Goal: Task Accomplishment & Management: Complete application form

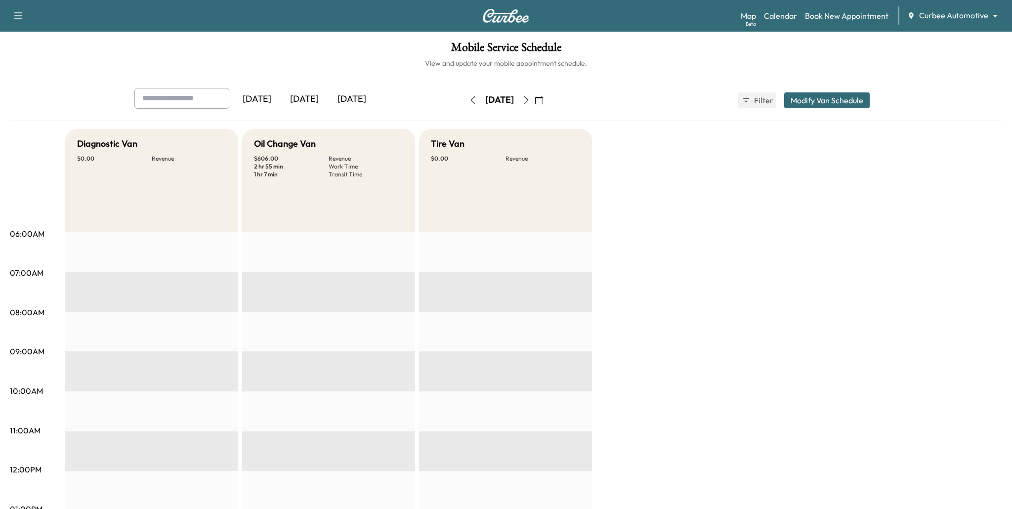
click at [469, 102] on icon "button" at bounding box center [473, 100] width 8 height 8
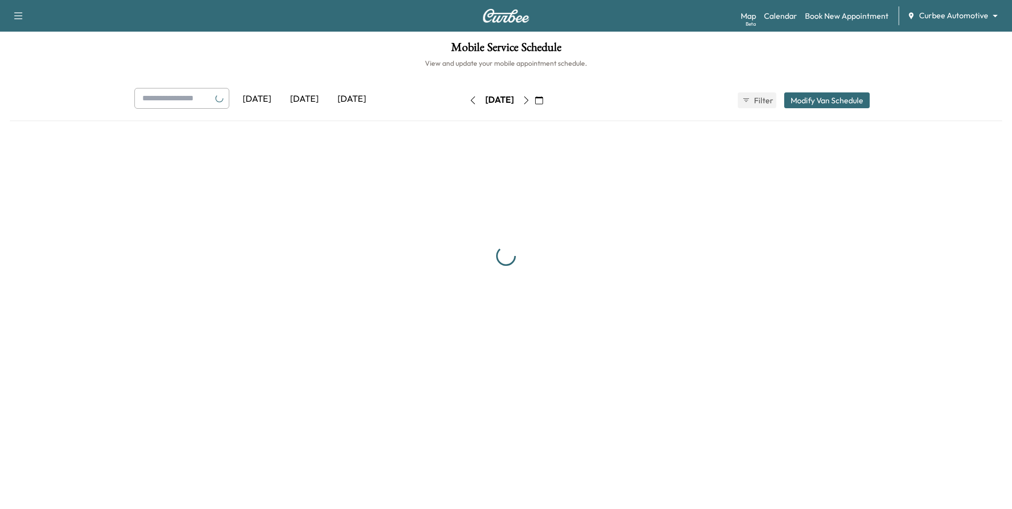
click at [465, 102] on button "button" at bounding box center [473, 100] width 17 height 16
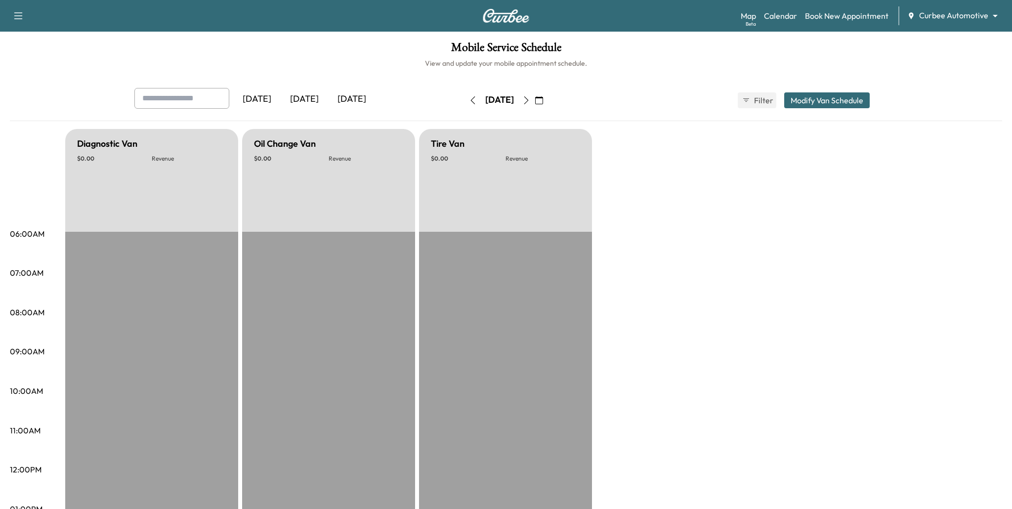
click at [465, 102] on button "button" at bounding box center [473, 100] width 17 height 16
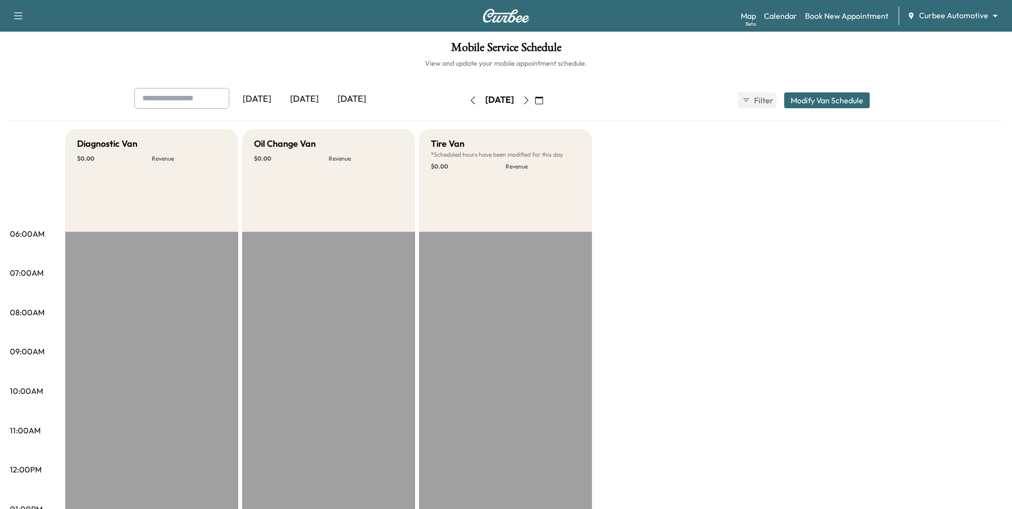
click at [469, 100] on icon "button" at bounding box center [473, 100] width 8 height 8
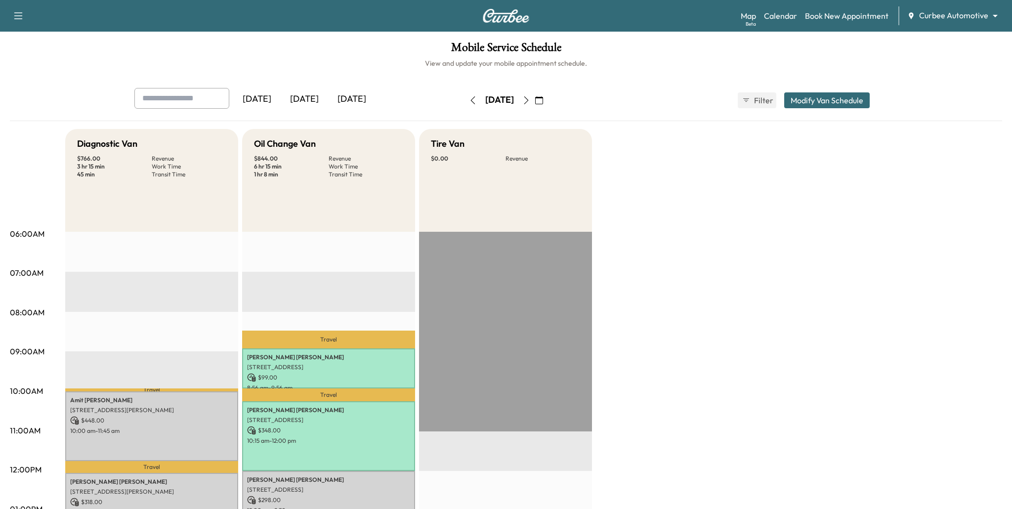
click at [465, 100] on button "button" at bounding box center [473, 100] width 17 height 16
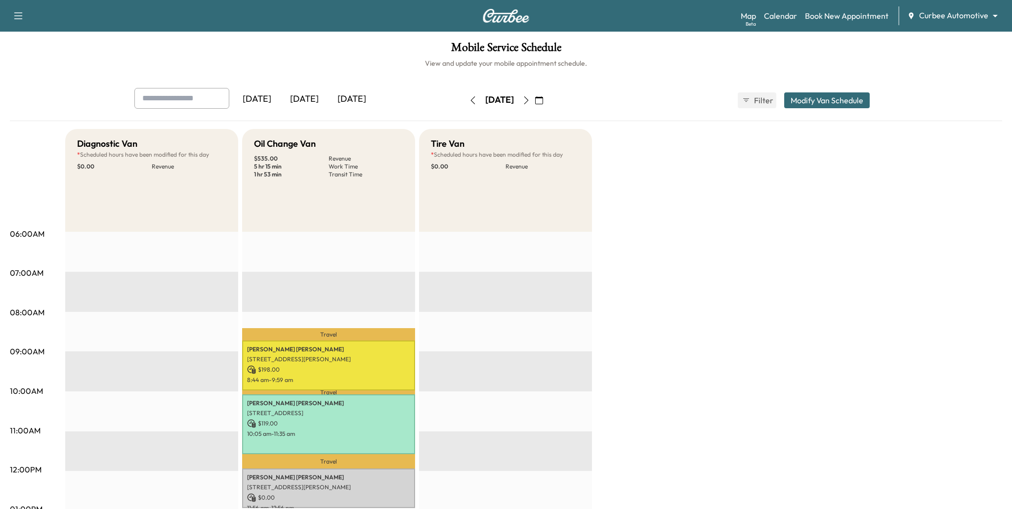
click at [469, 103] on icon "button" at bounding box center [473, 100] width 8 height 8
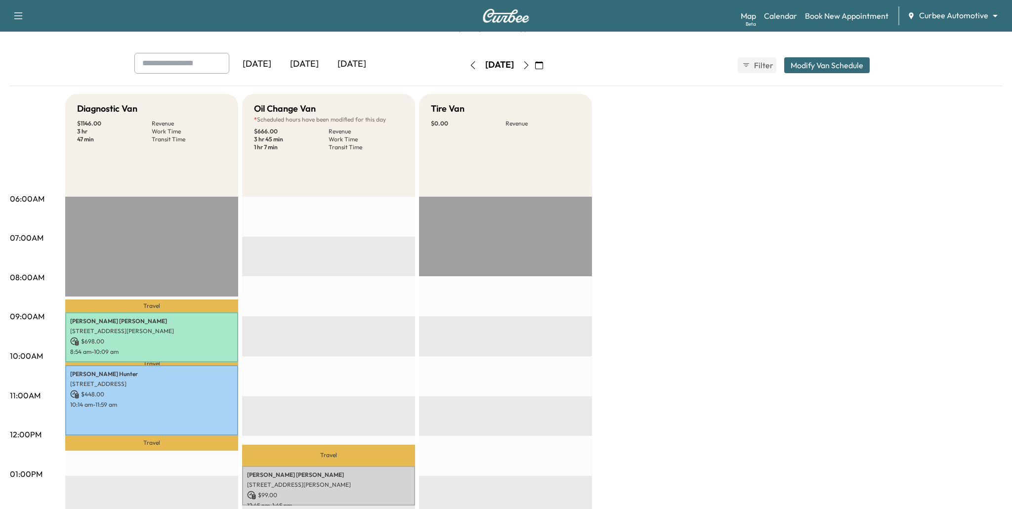
scroll to position [36, 0]
drag, startPoint x: 76, startPoint y: 105, endPoint x: 149, endPoint y: 106, distance: 73.7
click at [149, 106] on div "Diagnostic Van $ 1146.00 Revenue 3 hr Work Time 47 min Transit Time" at bounding box center [151, 144] width 173 height 103
drag, startPoint x: 249, startPoint y: 108, endPoint x: 303, endPoint y: 107, distance: 53.9
click at [303, 107] on div "Oil Change Van * Scheduled hours have been modified for this day $ 666.00 Reven…" at bounding box center [328, 144] width 173 height 103
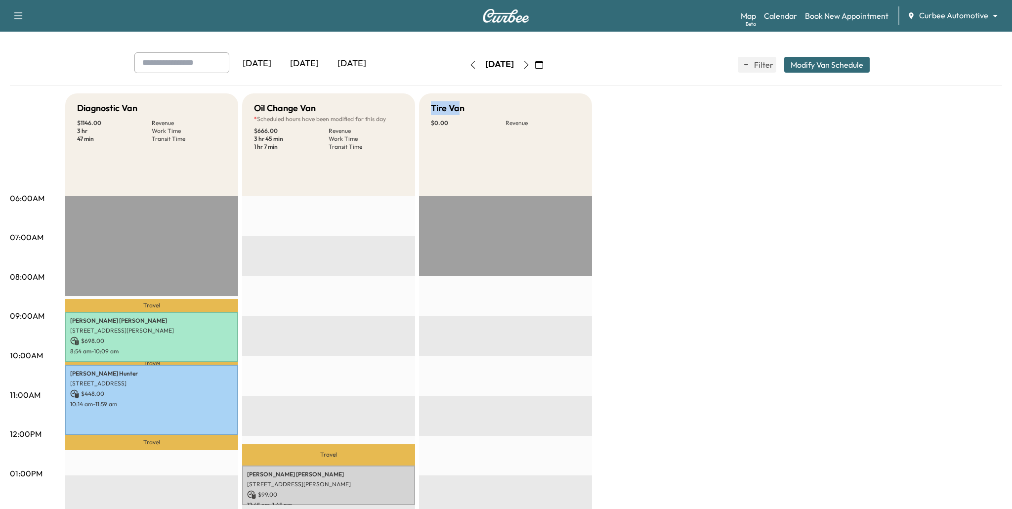
drag, startPoint x: 429, startPoint y: 104, endPoint x: 462, endPoint y: 111, distance: 33.8
click at [461, 111] on div "Tire Van $ 0.00 Revenue" at bounding box center [505, 144] width 173 height 103
click at [383, 141] on p "Work Time" at bounding box center [366, 139] width 75 height 8
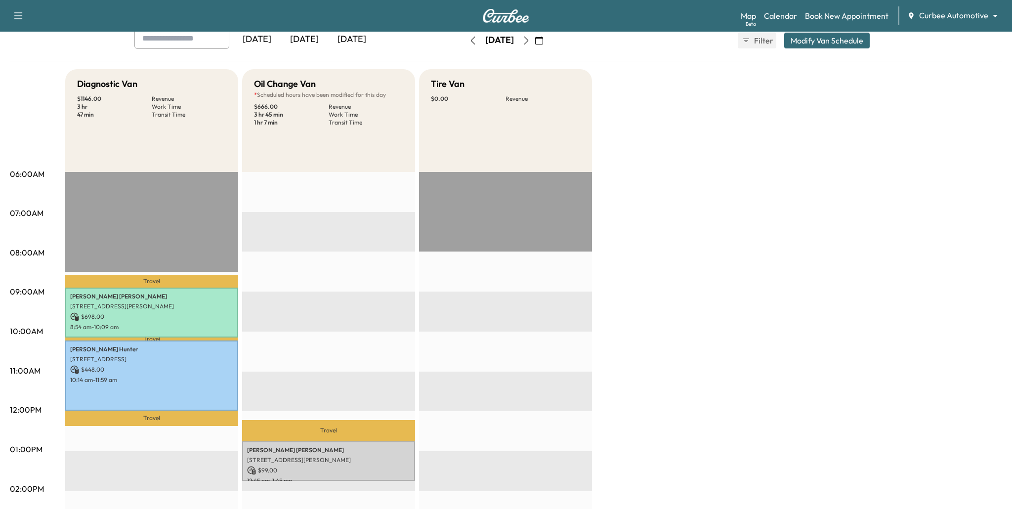
scroll to position [59, 0]
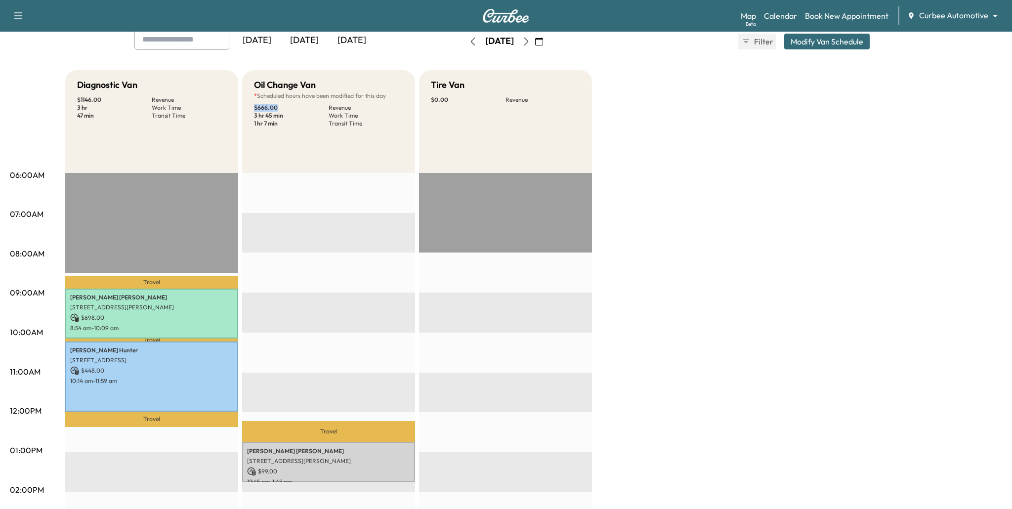
drag, startPoint x: 252, startPoint y: 106, endPoint x: 283, endPoint y: 110, distance: 31.0
click at [283, 110] on div "Oil Change Van * Scheduled hours have been modified for this day $ 666.00 Reven…" at bounding box center [328, 121] width 173 height 103
drag, startPoint x: 253, startPoint y: 116, endPoint x: 282, endPoint y: 116, distance: 29.2
click at [282, 116] on div "Oil Change Van * Scheduled hours have been modified for this day $ 666.00 Reven…" at bounding box center [328, 121] width 173 height 103
drag, startPoint x: 254, startPoint y: 124, endPoint x: 296, endPoint y: 128, distance: 42.7
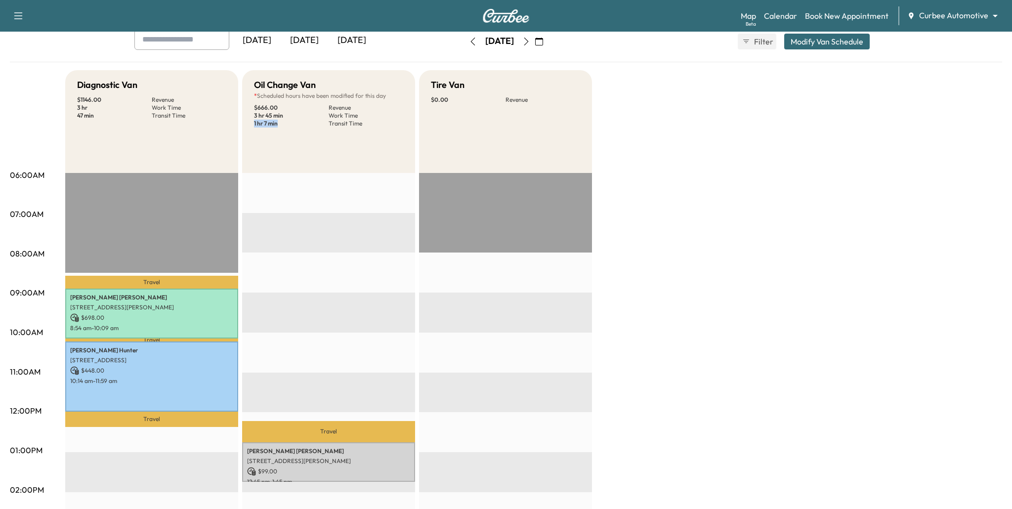
click at [296, 128] on div "Oil Change Van * Scheduled hours have been modified for this day $ 666.00 Reven…" at bounding box center [328, 121] width 173 height 103
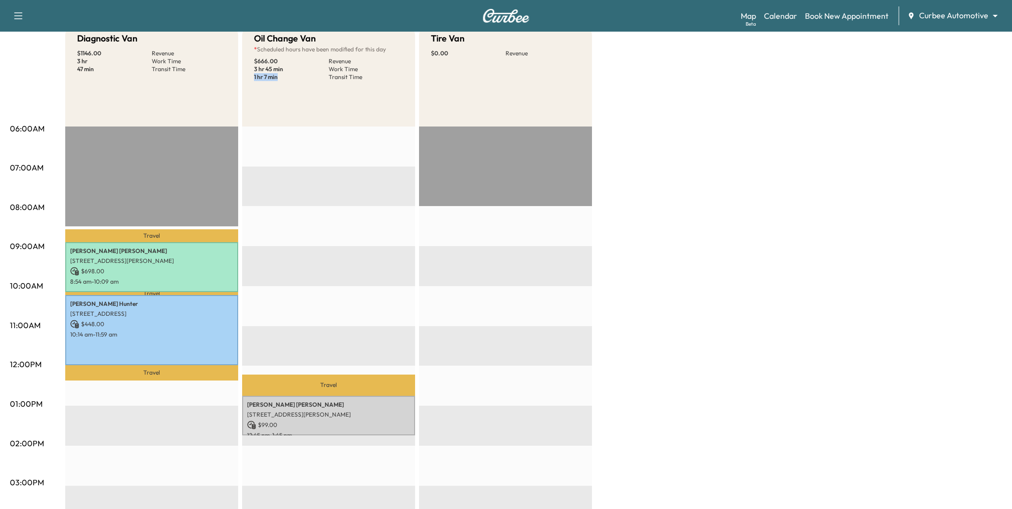
scroll to position [77, 0]
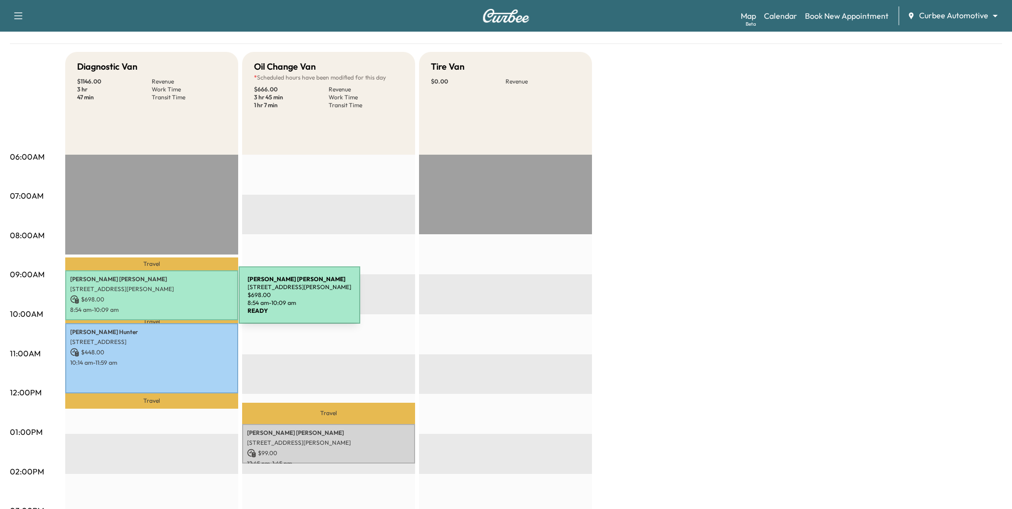
click at [165, 301] on p "$ 698.00" at bounding box center [151, 299] width 163 height 9
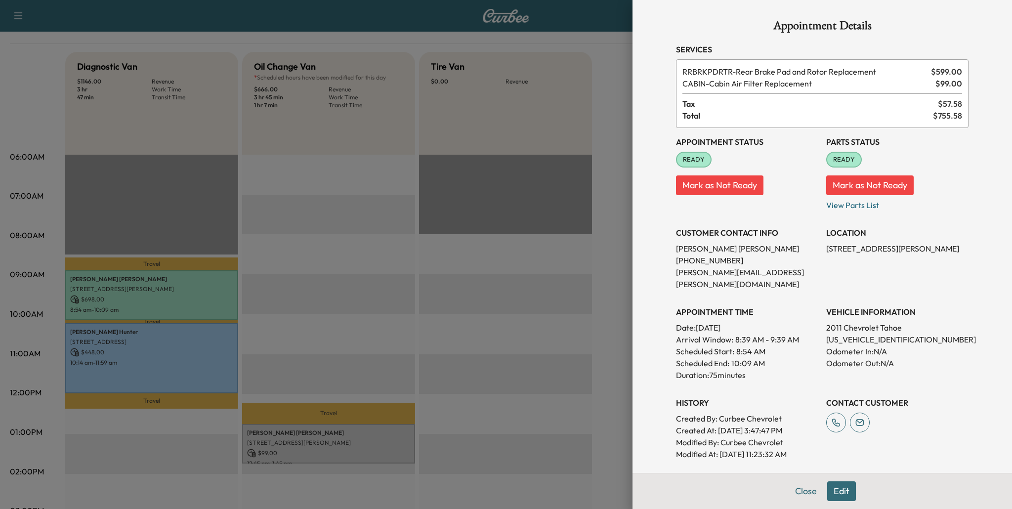
click at [488, 307] on div at bounding box center [506, 254] width 1012 height 509
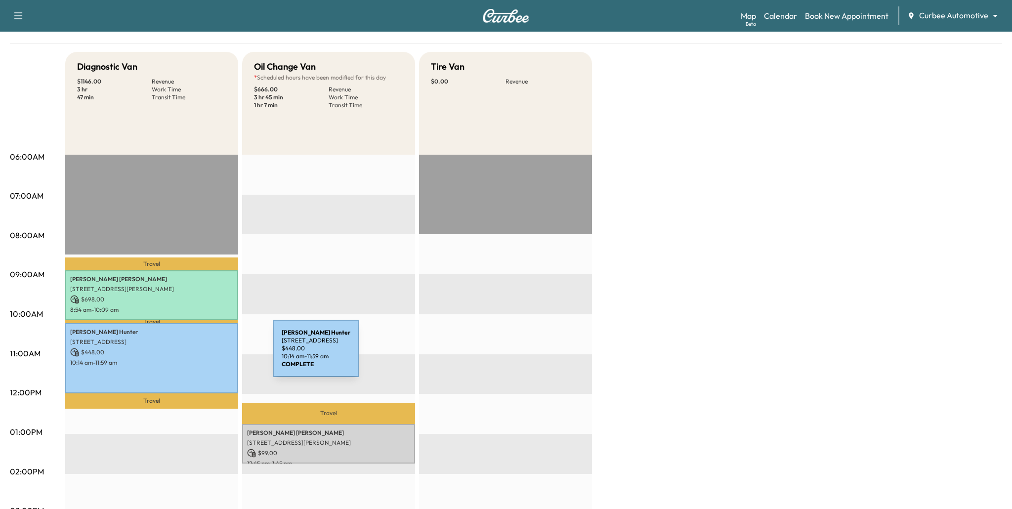
click at [199, 354] on p "$ 448.00" at bounding box center [151, 352] width 163 height 9
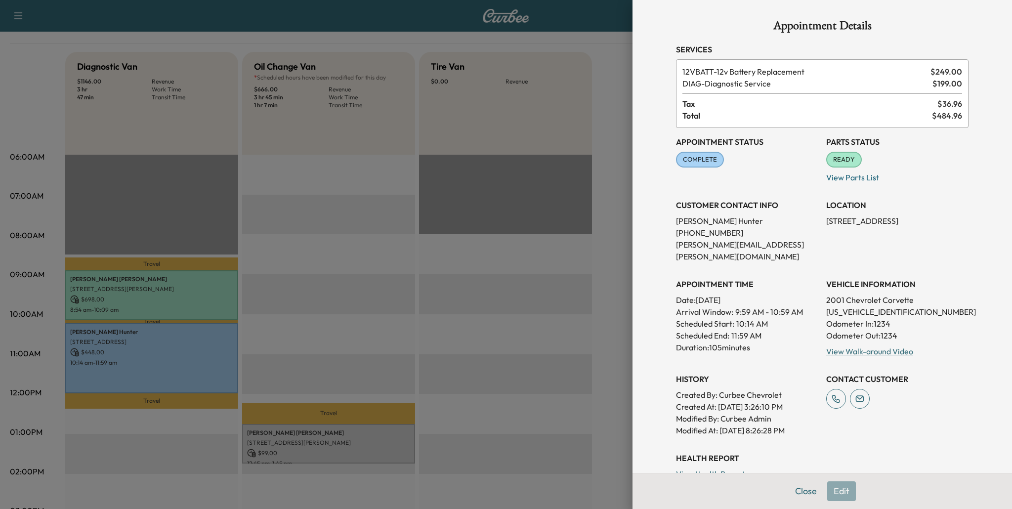
click at [551, 292] on div at bounding box center [506, 254] width 1012 height 509
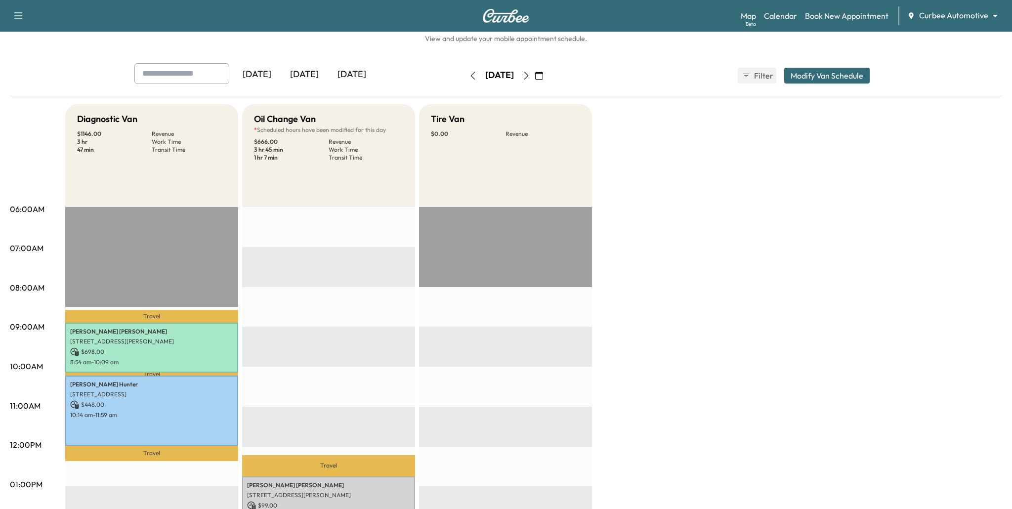
scroll to position [18, 0]
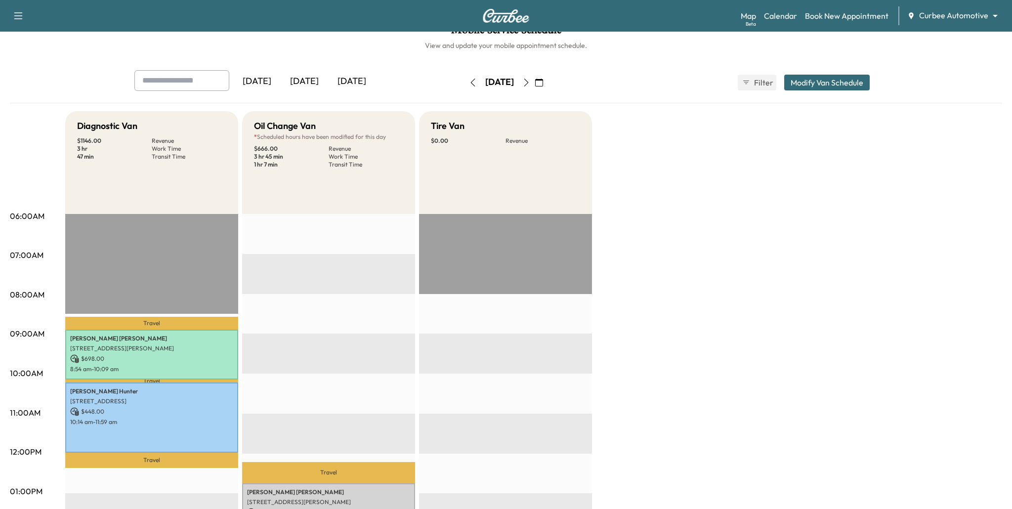
click at [530, 82] on icon "button" at bounding box center [527, 83] width 8 height 8
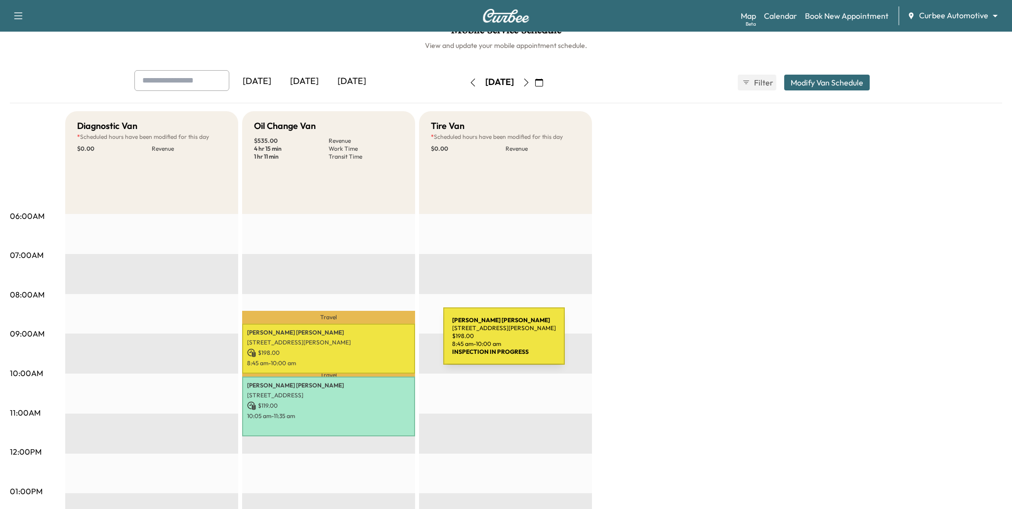
click at [369, 342] on p "1101 Russell St, Baltimore, MD 21230, USA" at bounding box center [328, 343] width 163 height 8
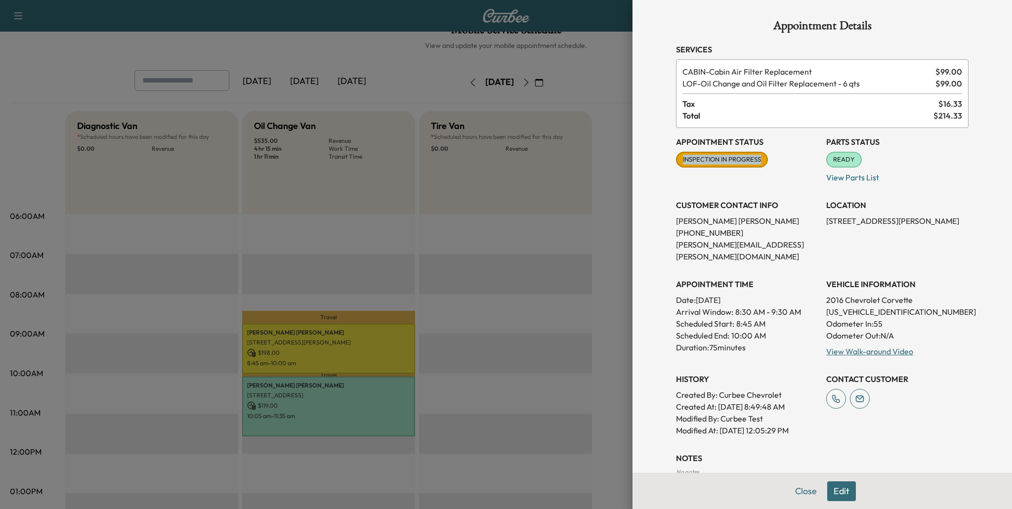
drag, startPoint x: 695, startPoint y: 158, endPoint x: 791, endPoint y: 154, distance: 96.0
click at [791, 154] on div "Appointment Status INSPECTION IN PROGRESS Mark as Not Ready" at bounding box center [747, 155] width 142 height 55
click at [437, 385] on div at bounding box center [506, 254] width 1012 height 509
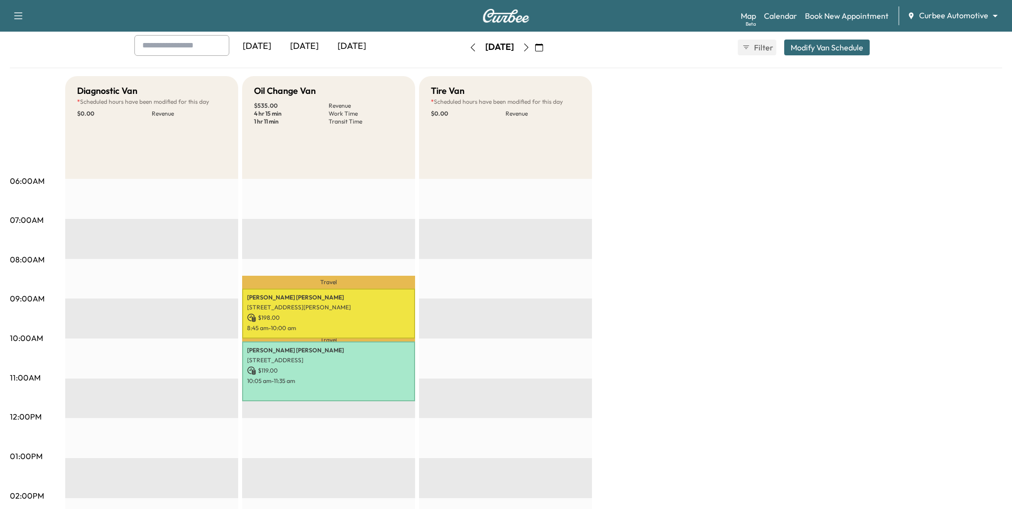
scroll to position [49, 0]
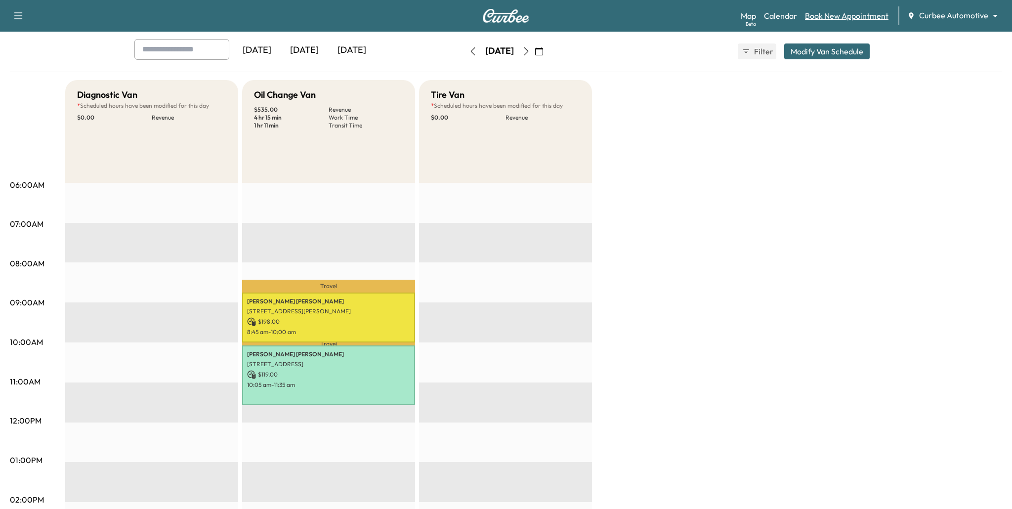
click at [843, 17] on link "Book New Appointment" at bounding box center [847, 16] width 84 height 12
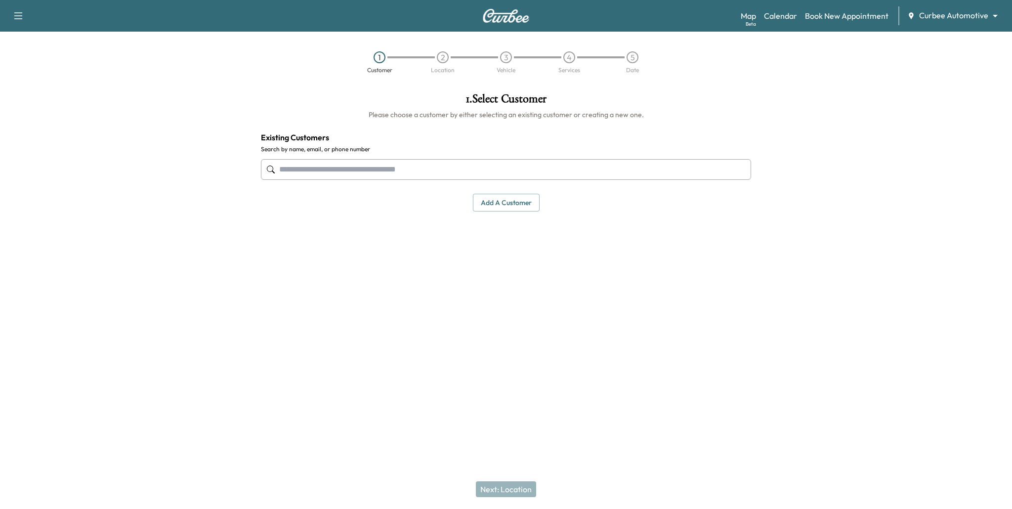
click at [632, 172] on input "text" at bounding box center [506, 169] width 490 height 21
click at [428, 171] on input "text" at bounding box center [506, 169] width 490 height 21
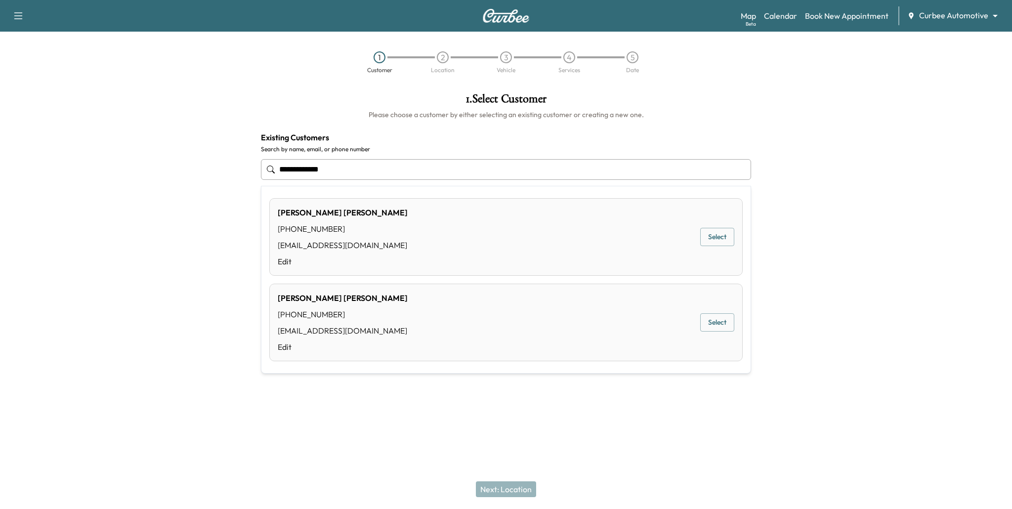
type input "**********"
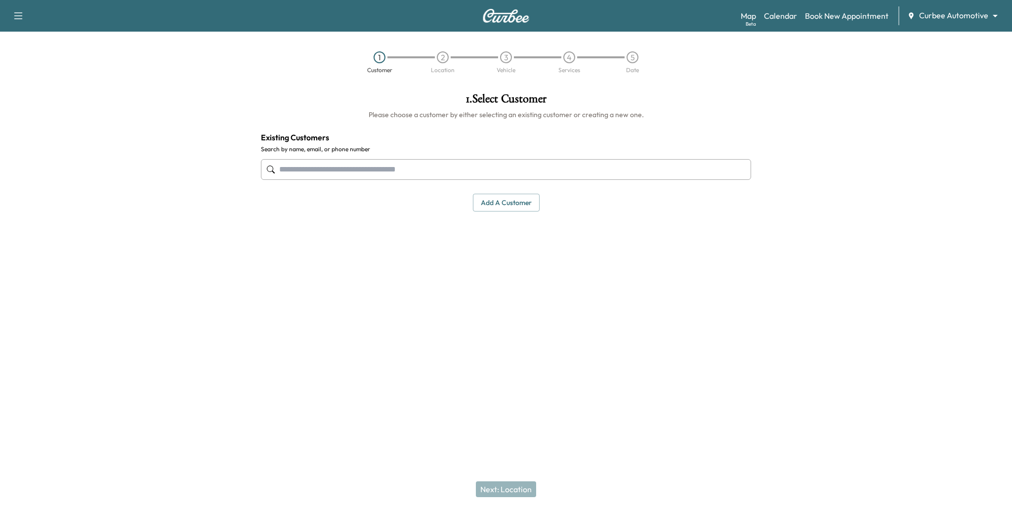
click at [529, 426] on div "Support Log Out Map Beta Calendar Book New Appointment Curbee Automotive ******…" at bounding box center [506, 254] width 1012 height 509
click at [413, 171] on input "text" at bounding box center [506, 169] width 490 height 21
type input "********"
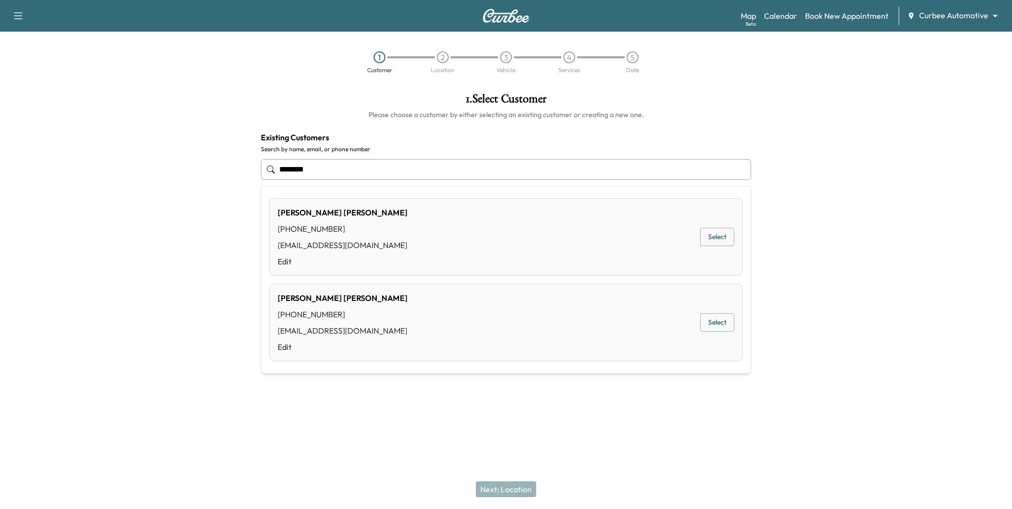
drag, startPoint x: 319, startPoint y: 174, endPoint x: 271, endPoint y: 171, distance: 48.1
click at [271, 171] on div "********" at bounding box center [506, 169] width 490 height 33
drag, startPoint x: 311, startPoint y: 171, endPoint x: 249, endPoint y: 170, distance: 62.8
click at [252, 170] on div "1 . Select Customer Please choose a customer by either selecting an existing cu…" at bounding box center [506, 212] width 1012 height 255
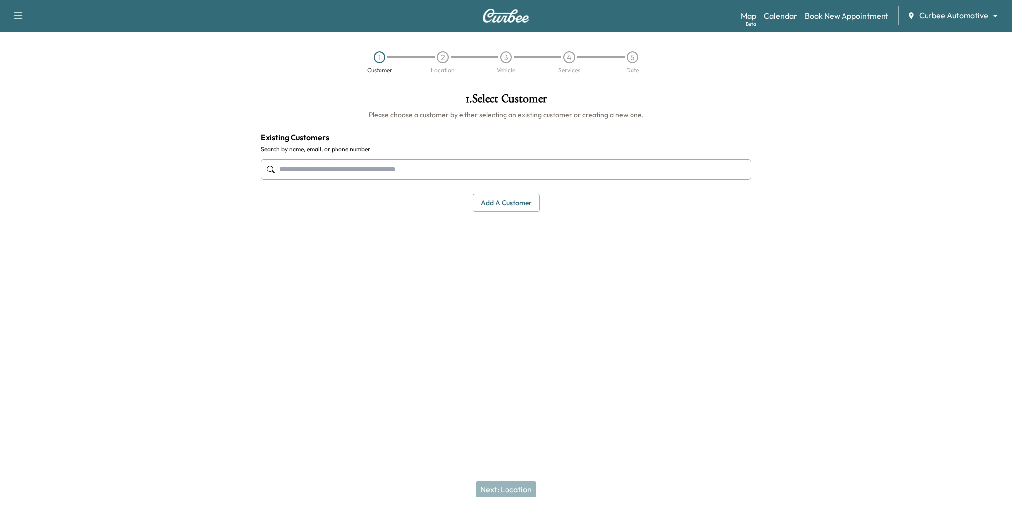
click at [519, 203] on button "Add a customer" at bounding box center [506, 203] width 67 height 18
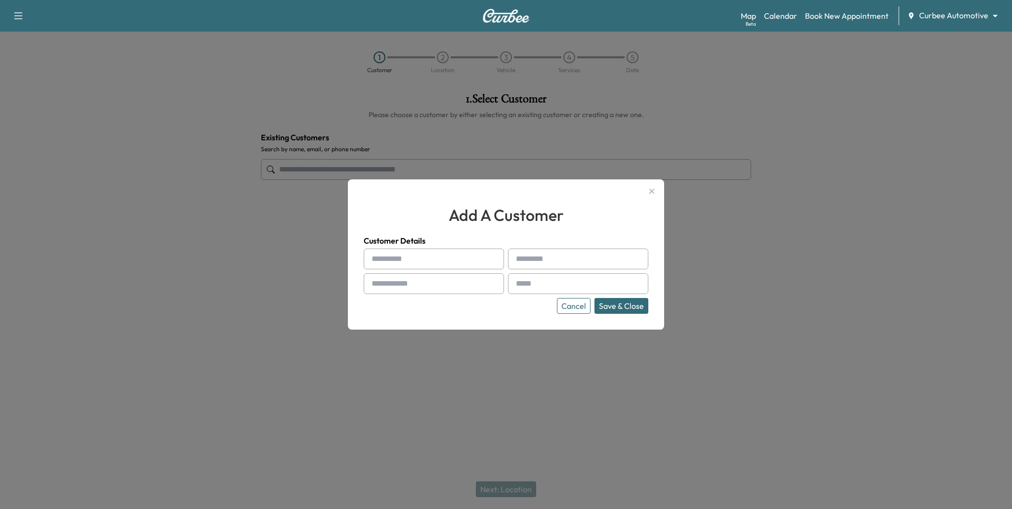
click at [457, 261] on input "text" at bounding box center [434, 259] width 140 height 21
type input "****"
type input "********"
type input "**********"
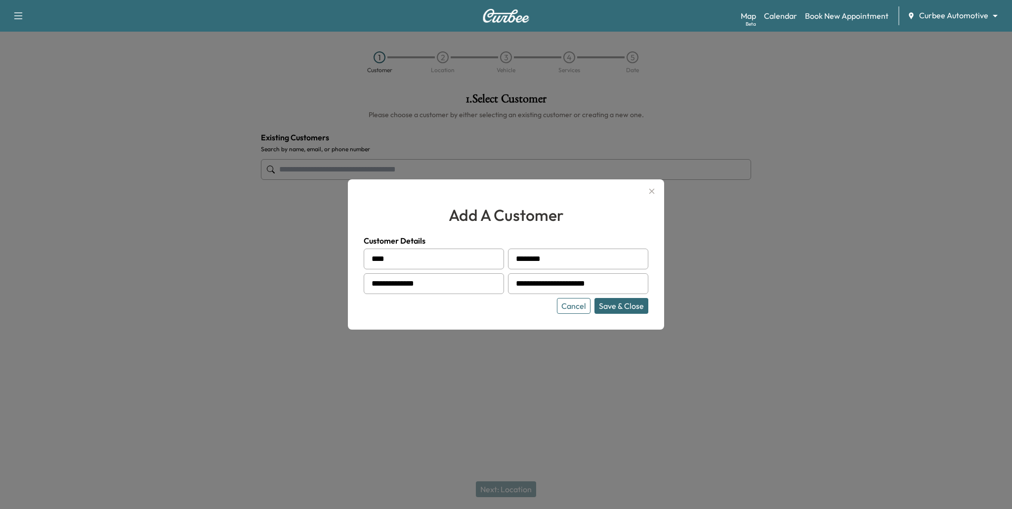
click at [629, 305] on button "Save & Close" at bounding box center [622, 306] width 54 height 16
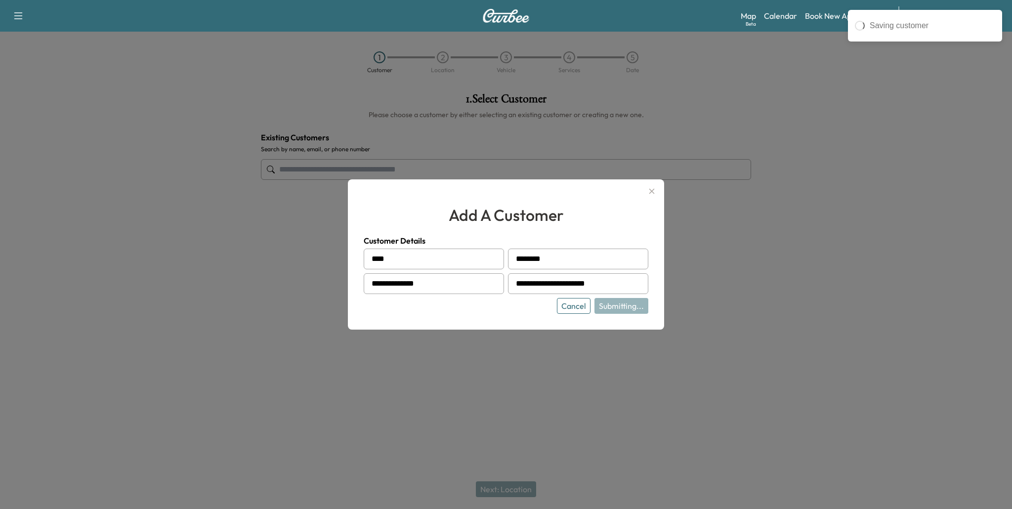
type input "**********"
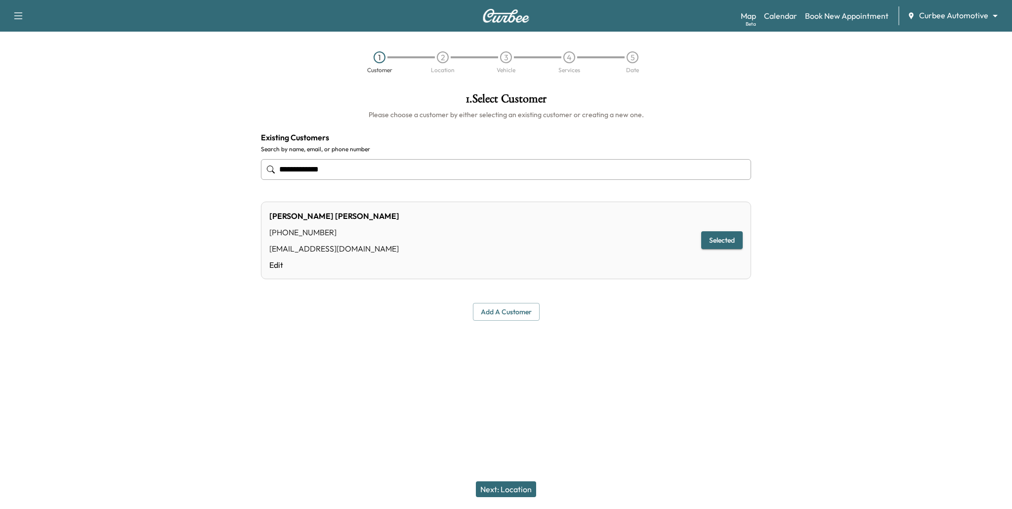
click at [517, 487] on button "Next: Location" at bounding box center [506, 489] width 60 height 16
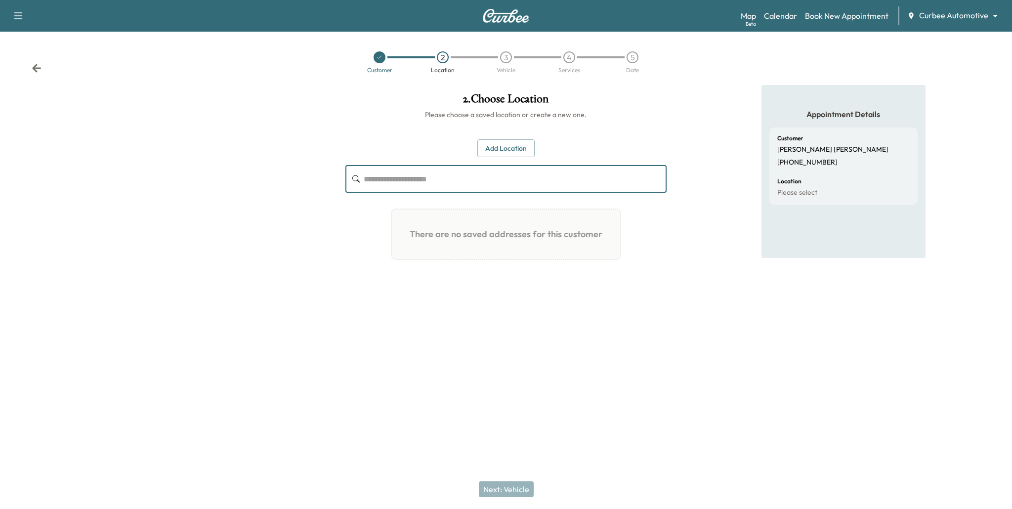
click at [416, 175] on input "text" at bounding box center [516, 179] width 304 height 28
click at [516, 151] on button "Add Location" at bounding box center [506, 148] width 57 height 18
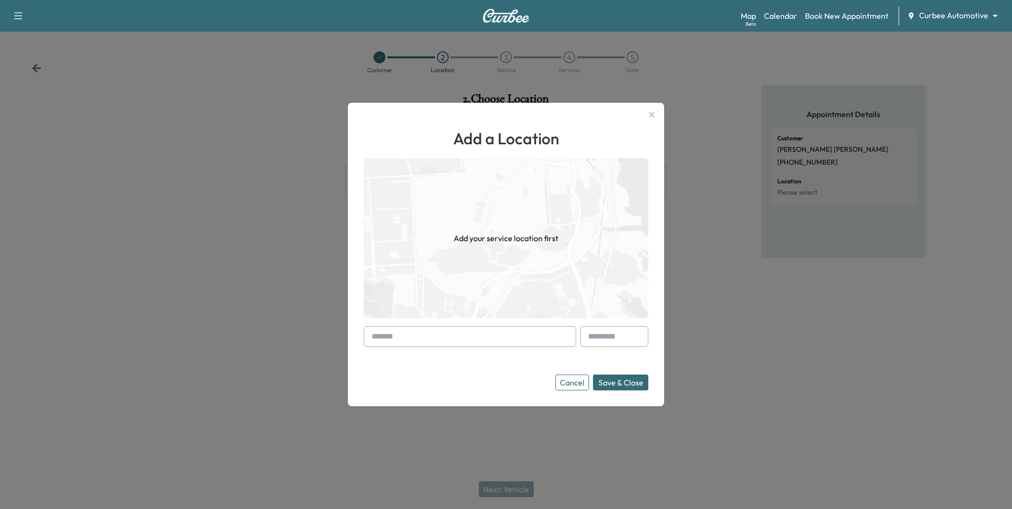
click at [460, 338] on input "text" at bounding box center [470, 336] width 213 height 21
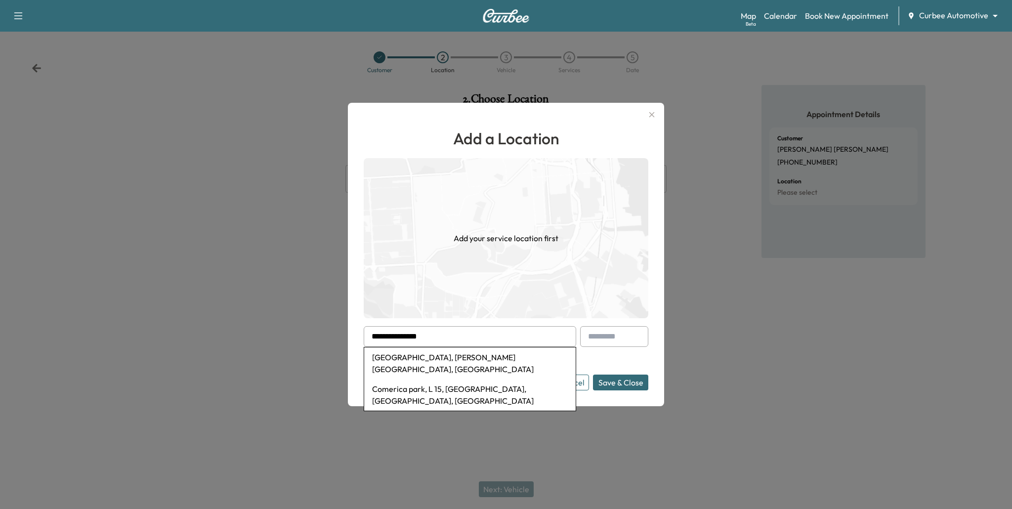
click at [458, 357] on li "Comerica Park, Woodward Avenue, Detroit, MI, USA" at bounding box center [470, 364] width 212 height 32
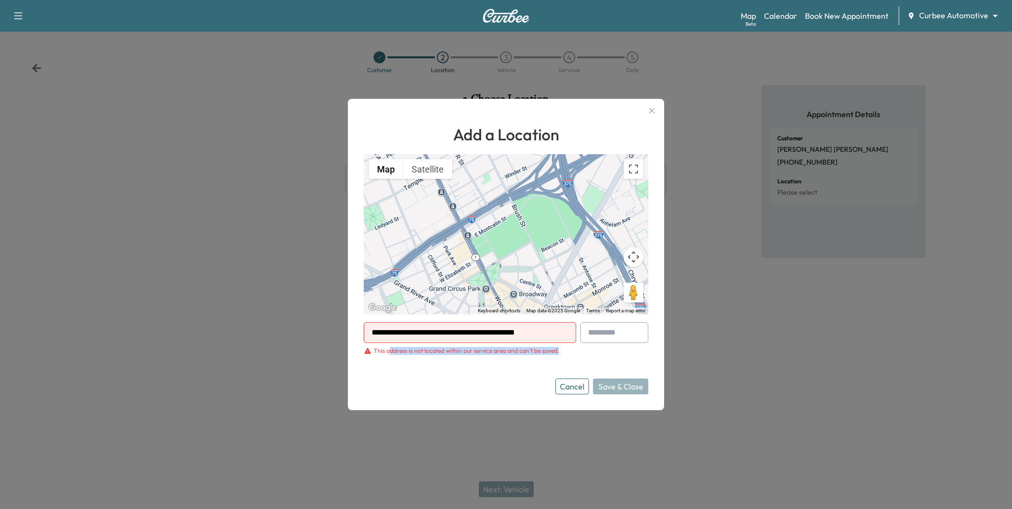
drag, startPoint x: 390, startPoint y: 353, endPoint x: 507, endPoint y: 362, distance: 117.9
click at [507, 362] on form "**********" at bounding box center [506, 358] width 285 height 72
click at [471, 333] on input "**********" at bounding box center [470, 332] width 213 height 21
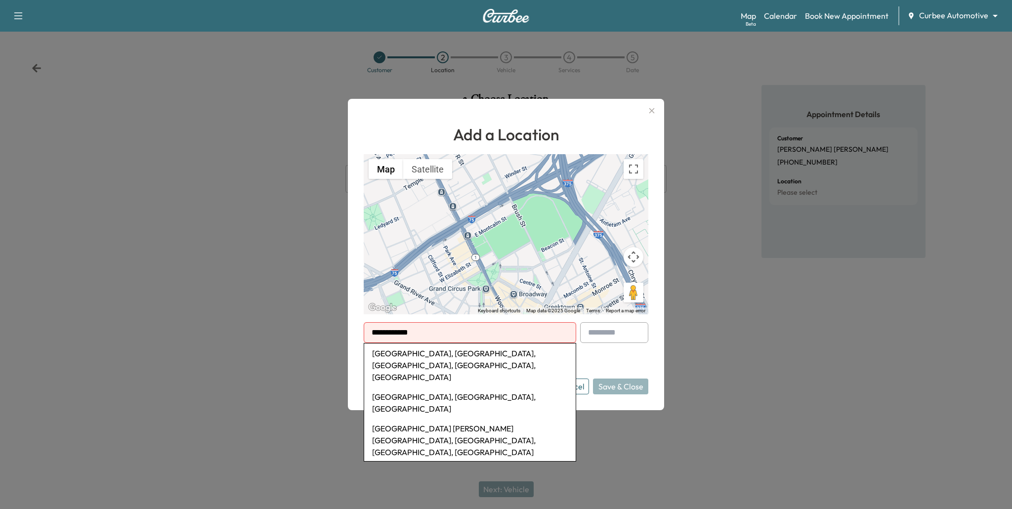
click at [484, 358] on li "Camden Yards, West Camden Street, Baltimore, MD, USA" at bounding box center [470, 366] width 212 height 44
type input "**********"
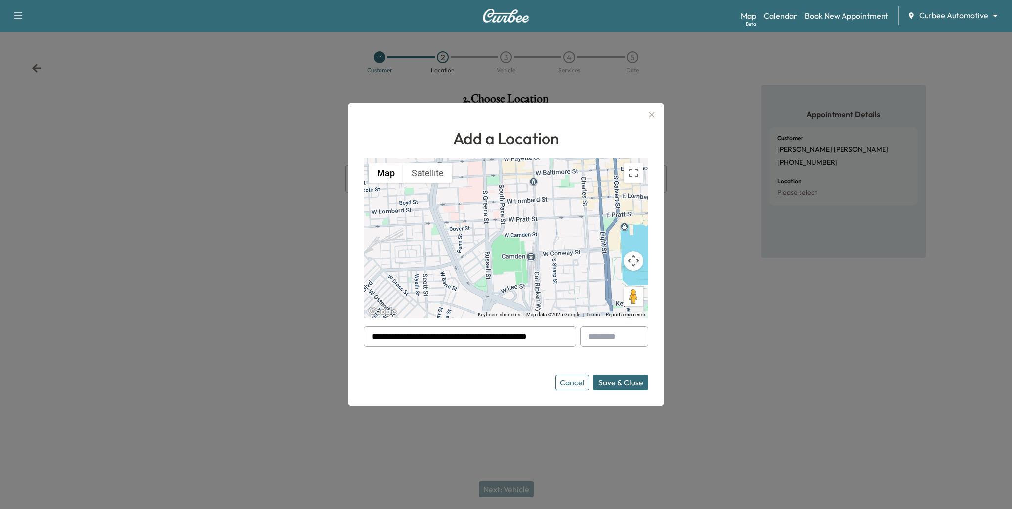
click at [612, 377] on button "Save & Close" at bounding box center [620, 383] width 55 height 16
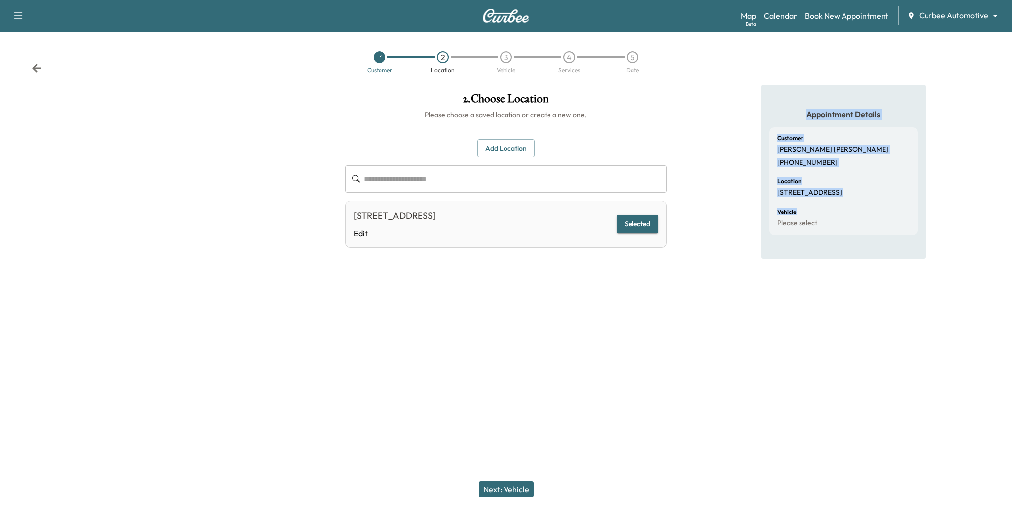
drag, startPoint x: 772, startPoint y: 93, endPoint x: 845, endPoint y: 226, distance: 152.4
click at [845, 225] on div "Appointment Details Customer Mike Thornton +14232987744 Location 333 W Camden S…" at bounding box center [844, 172] width 164 height 174
click at [806, 218] on div "Vehicle Please select" at bounding box center [844, 218] width 132 height 19
drag, startPoint x: 777, startPoint y: 136, endPoint x: 808, endPoint y: 159, distance: 37.9
click at [808, 159] on div "Customer Mike Thornton +14232987744" at bounding box center [844, 150] width 132 height 31
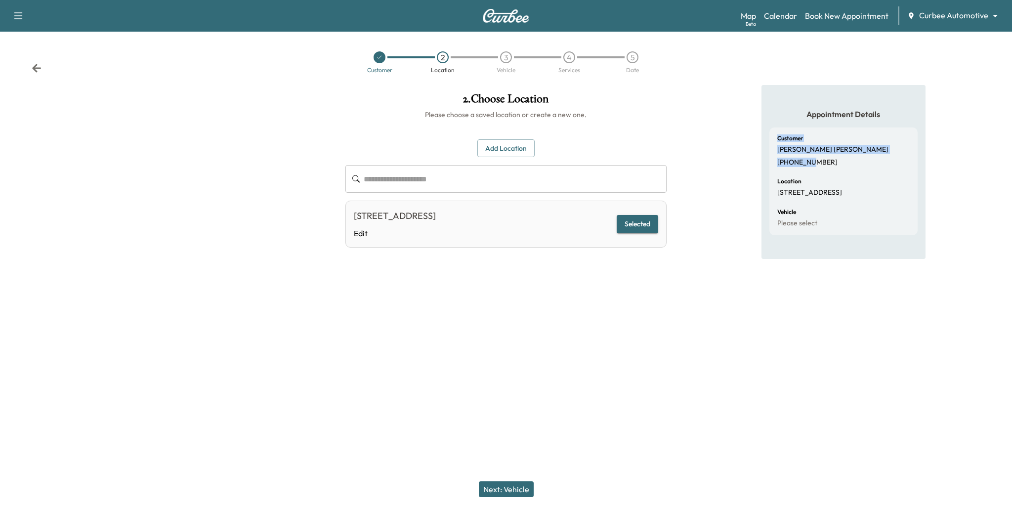
drag, startPoint x: 778, startPoint y: 181, endPoint x: 805, endPoint y: 206, distance: 37.1
click at [805, 206] on div "Customer Mike Thornton +14232987744 Location 333 W Camden St, Baltimore, MD 212…" at bounding box center [844, 182] width 148 height 108
drag, startPoint x: 782, startPoint y: 222, endPoint x: 810, endPoint y: 247, distance: 37.4
click at [810, 247] on div "Appointment Details Customer Mike Thornton +14232987744 Location 333 W Camden S…" at bounding box center [844, 172] width 164 height 174
click at [505, 492] on button "Next: Vehicle" at bounding box center [506, 489] width 55 height 16
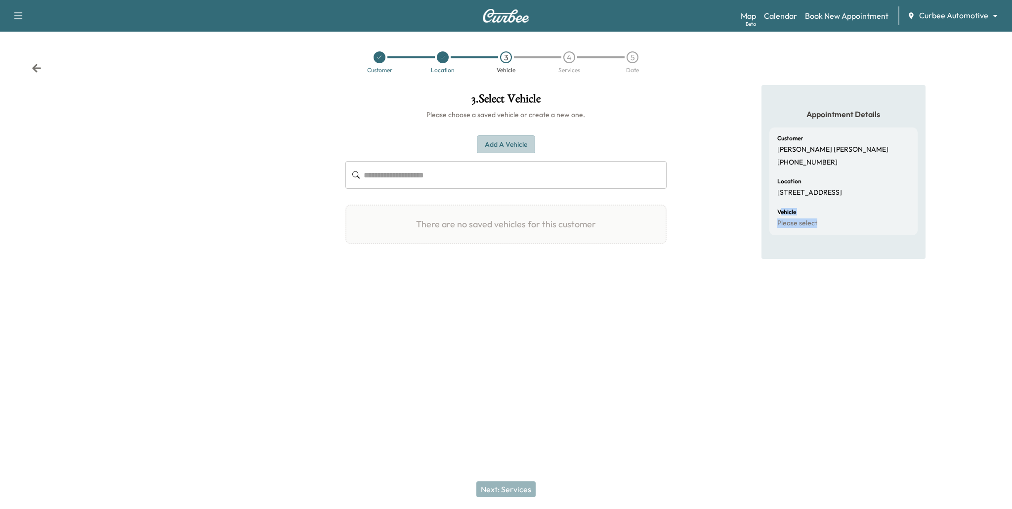
click at [516, 148] on button "Add a Vehicle" at bounding box center [506, 144] width 58 height 18
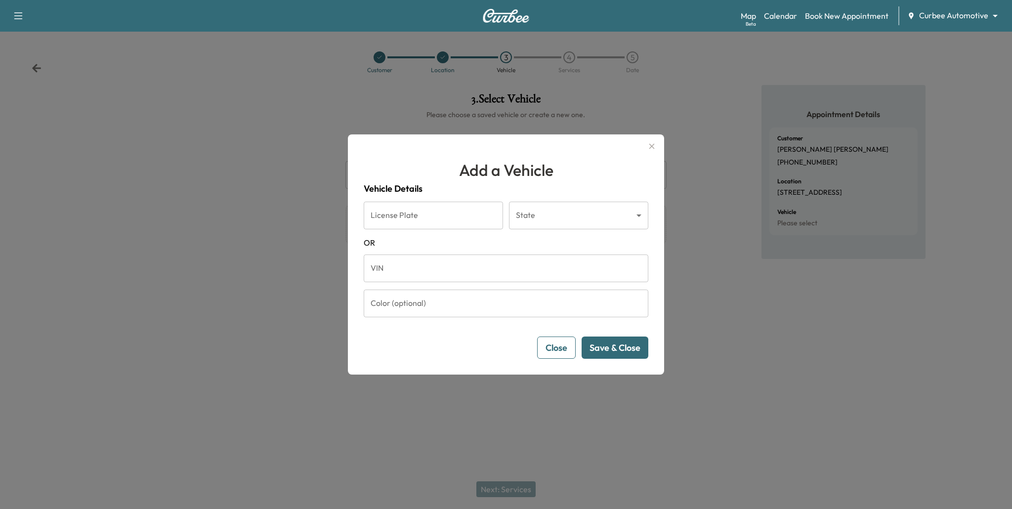
click at [442, 219] on input "License Plate" at bounding box center [433, 216] width 139 height 28
type input "******"
drag, startPoint x: 443, startPoint y: 219, endPoint x: 359, endPoint y: 211, distance: 84.5
click at [359, 211] on div "Add a Vehicle Vehicle Details License Plate ****** License Plate State ​ State …" at bounding box center [506, 254] width 316 height 240
click at [407, 211] on input "License Plate" at bounding box center [433, 216] width 139 height 28
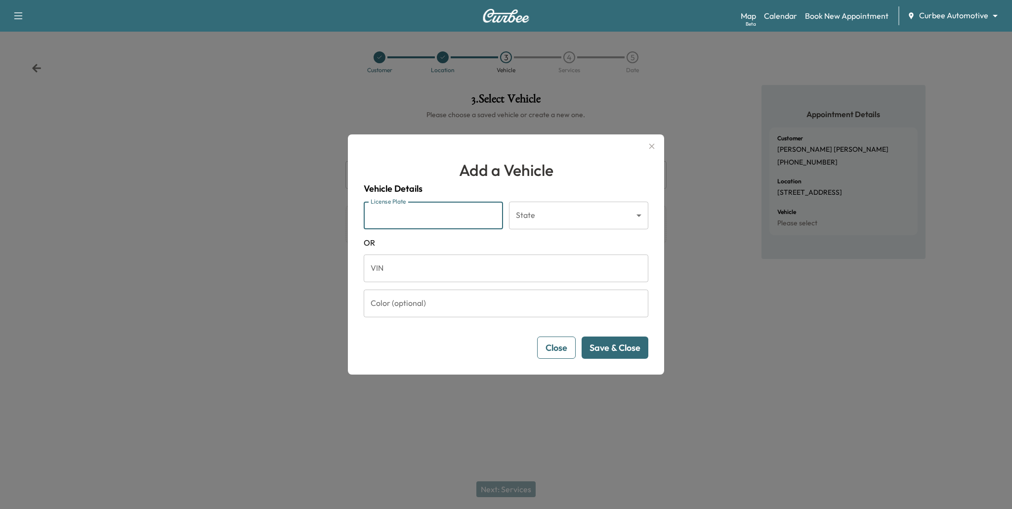
type input "*******"
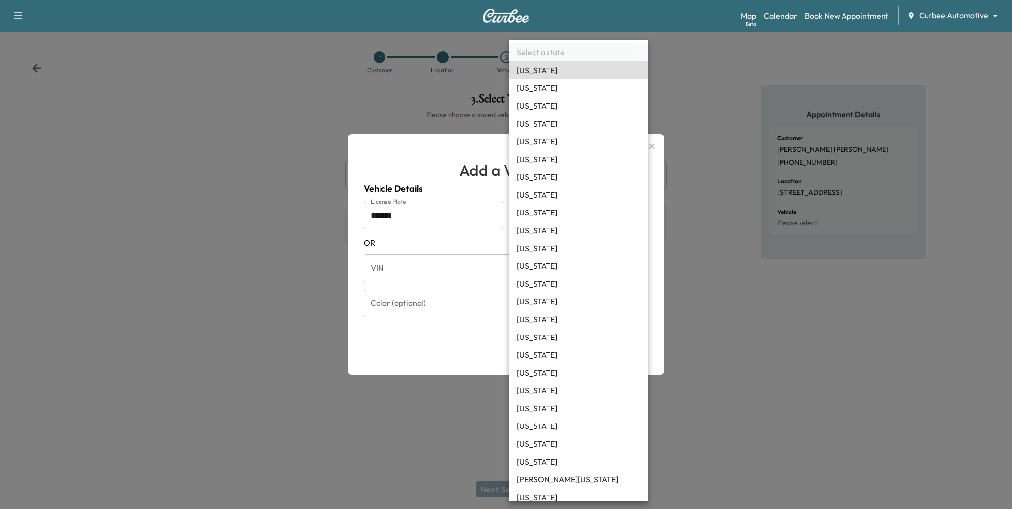
click at [534, 218] on body "Support Log Out Map Beta Calendar Book New Appointment Curbee Automotive ******…" at bounding box center [506, 254] width 1012 height 509
type input "**"
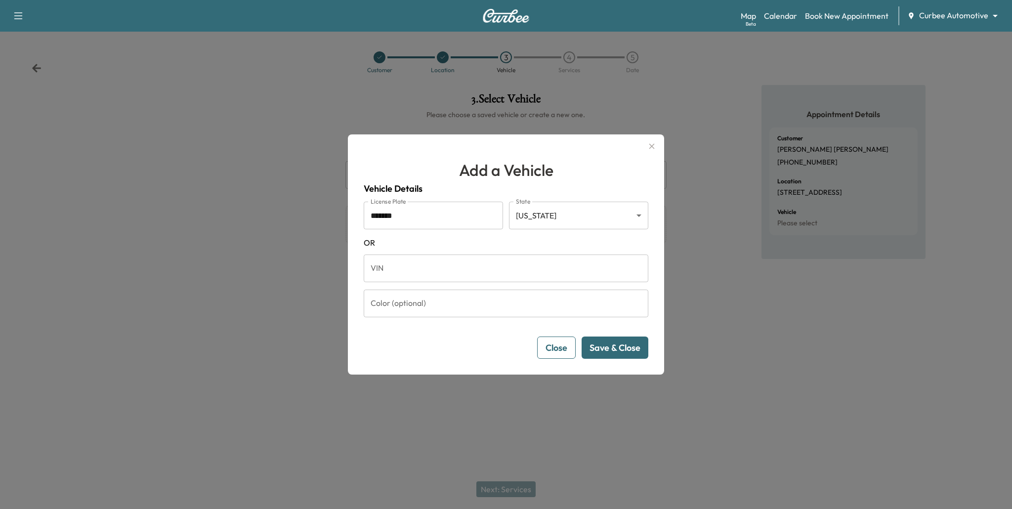
click at [611, 343] on button "Save & Close" at bounding box center [615, 348] width 67 height 22
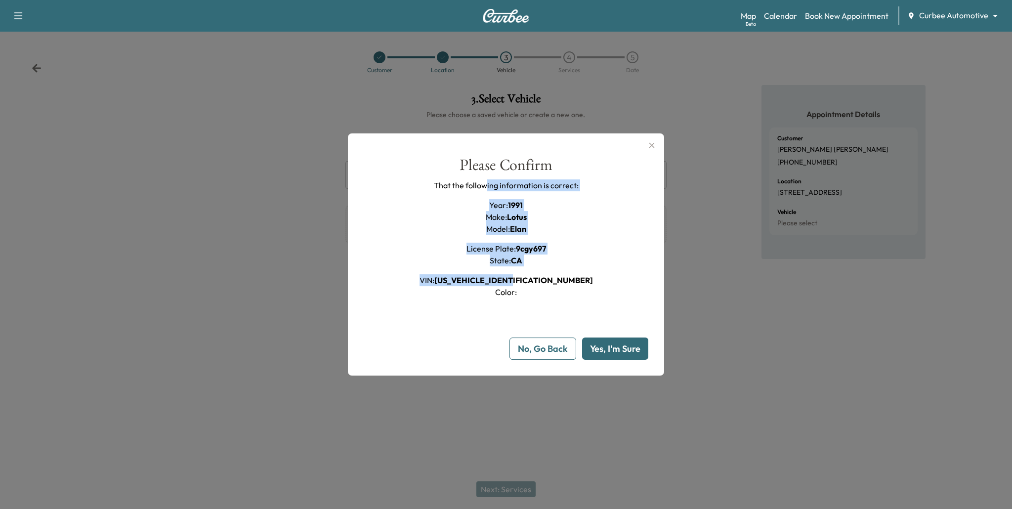
drag, startPoint x: 567, startPoint y: 291, endPoint x: 488, endPoint y: 186, distance: 131.4
click at [488, 186] on div "Please Confirm That the following information is correct: Year : 1991 Make : Lo…" at bounding box center [506, 227] width 285 height 141
click at [573, 237] on div "Please Confirm That the following information is correct: Year : 1991 Make : Lo…" at bounding box center [506, 227] width 285 height 141
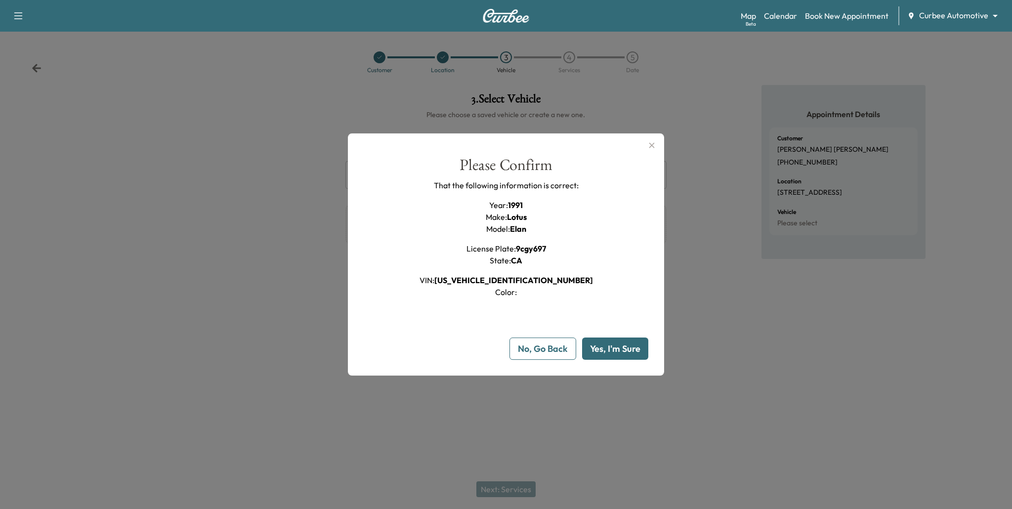
click at [615, 345] on button "Yes, I'm Sure" at bounding box center [615, 349] width 66 height 22
type input "**"
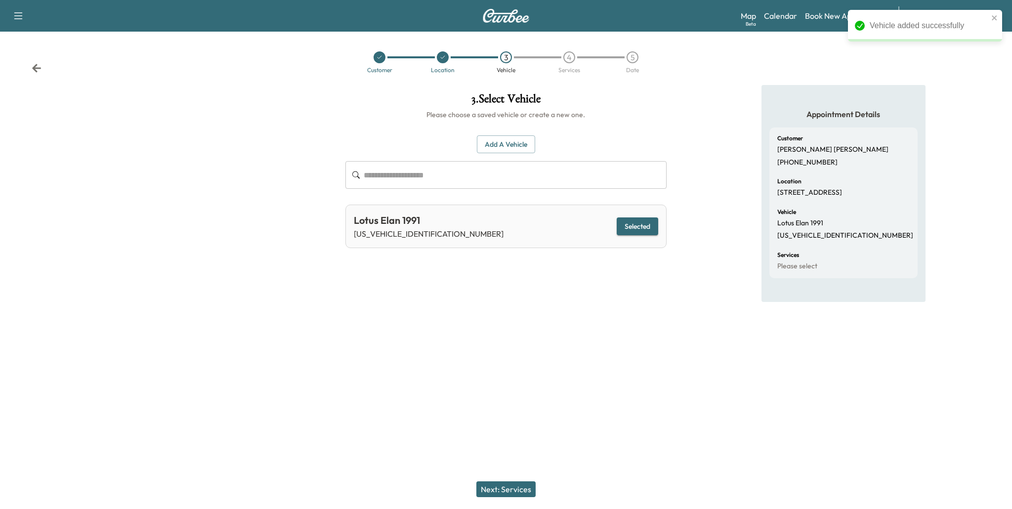
click at [505, 489] on button "Next: Services" at bounding box center [506, 489] width 59 height 16
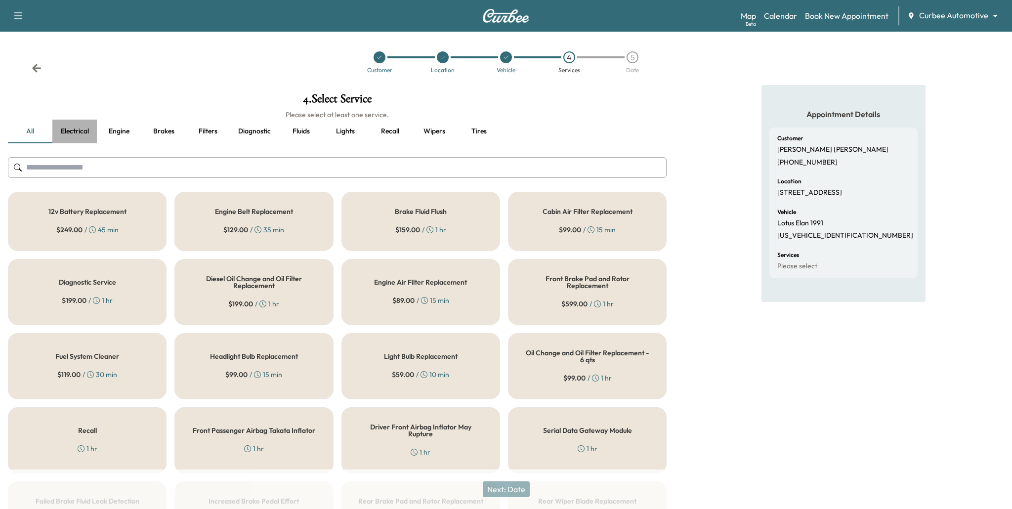
click at [80, 129] on button "Electrical" at bounding box center [74, 132] width 44 height 24
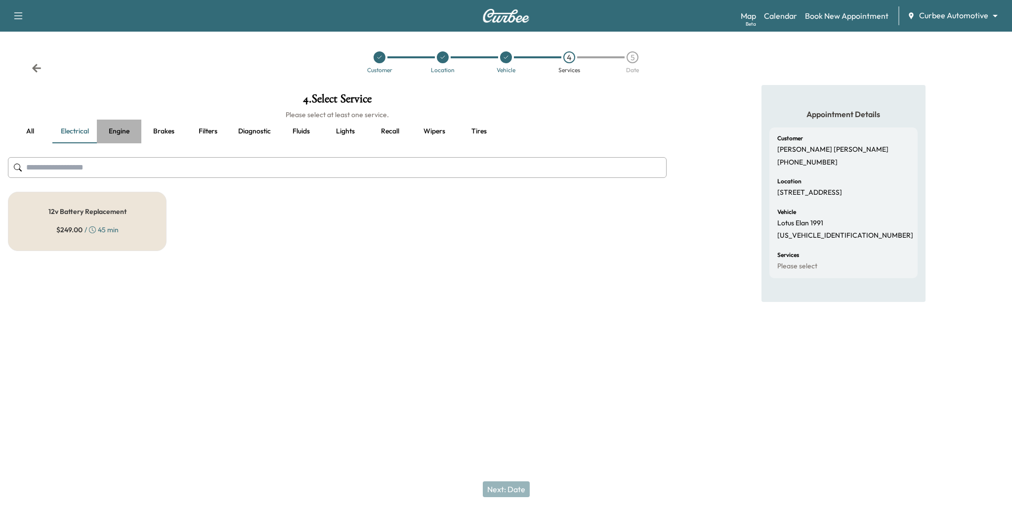
click at [112, 131] on button "Engine" at bounding box center [119, 132] width 44 height 24
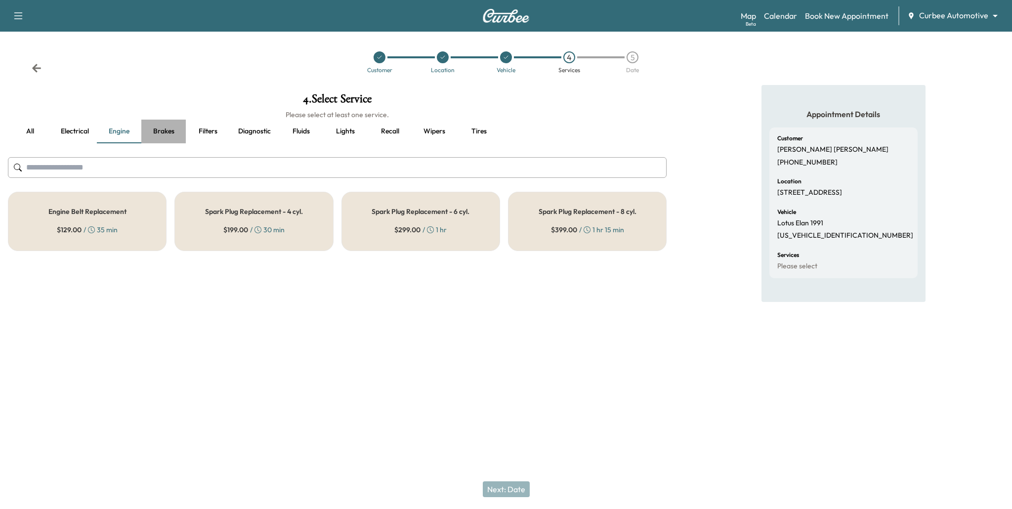
click at [163, 131] on button "Brakes" at bounding box center [163, 132] width 44 height 24
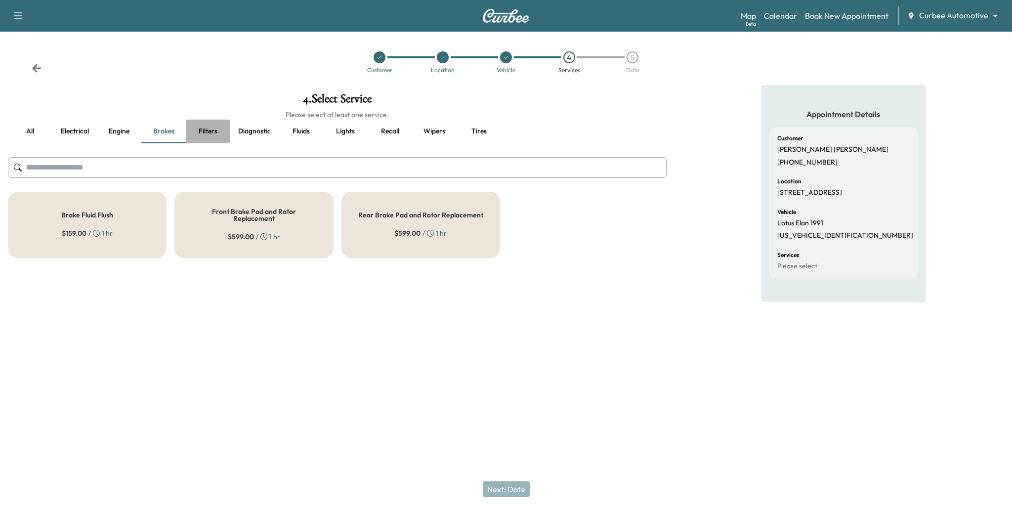
click at [210, 131] on button "Filters" at bounding box center [208, 132] width 44 height 24
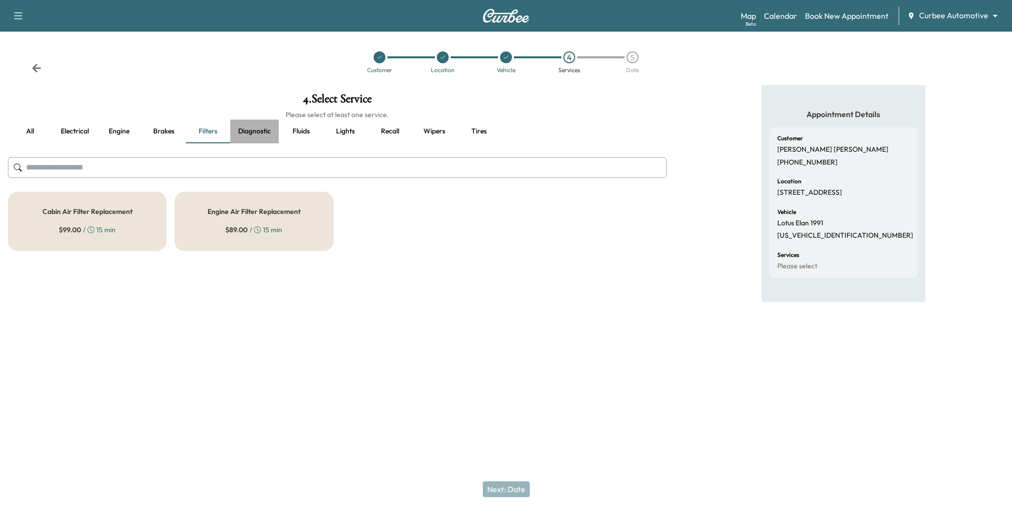
click at [254, 131] on button "Diagnostic" at bounding box center [254, 132] width 48 height 24
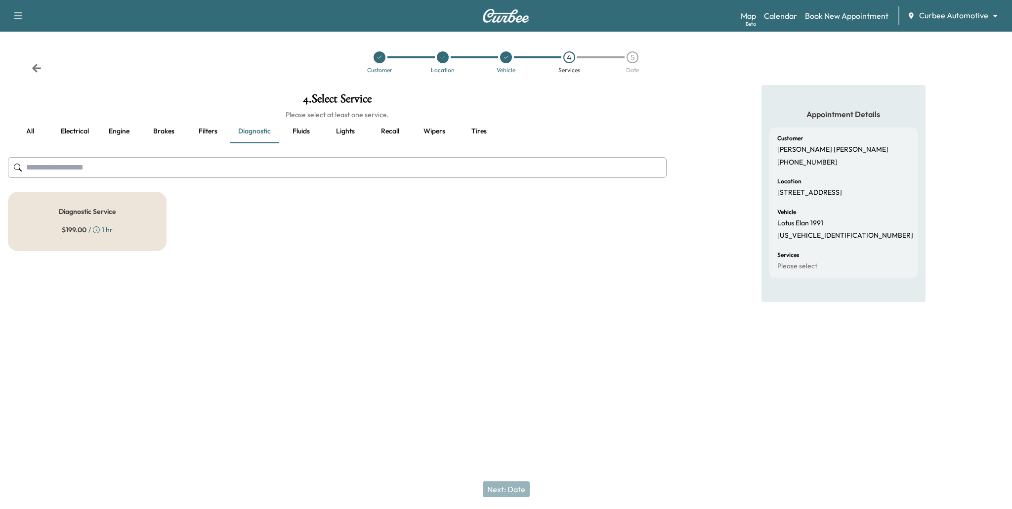
click at [208, 128] on button "Filters" at bounding box center [208, 132] width 44 height 24
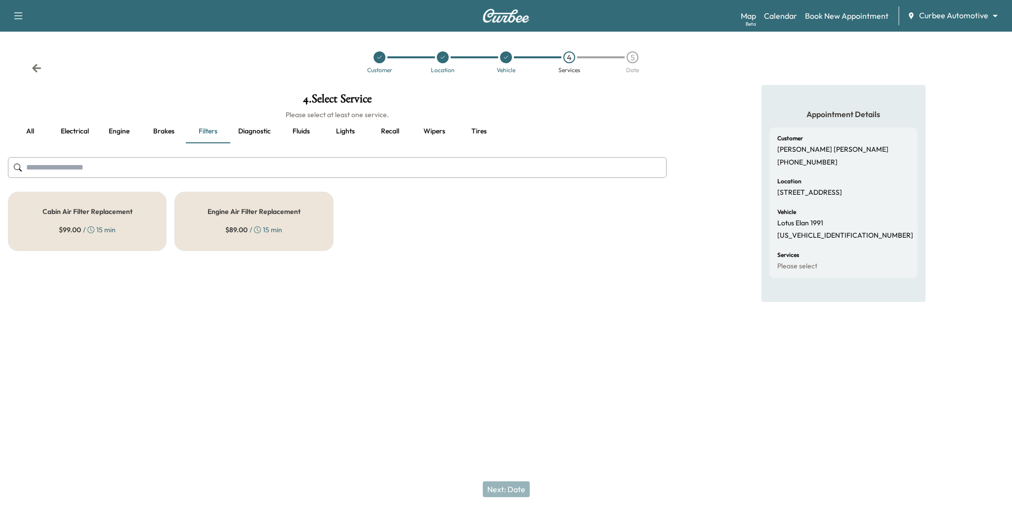
click at [251, 224] on div "Engine Air Filter Replacement $ 89.00 / 15 min" at bounding box center [253, 221] width 159 height 59
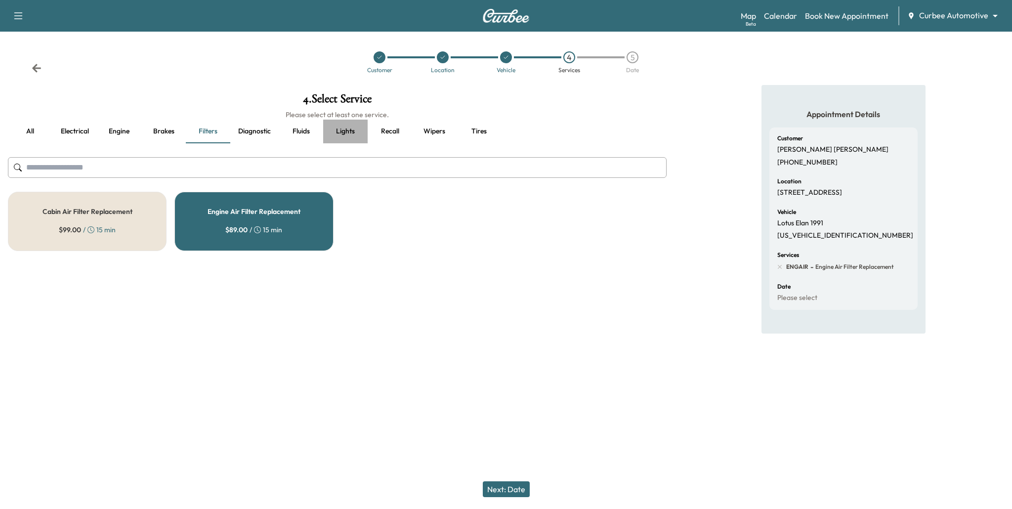
click at [352, 131] on button "Lights" at bounding box center [345, 132] width 44 height 24
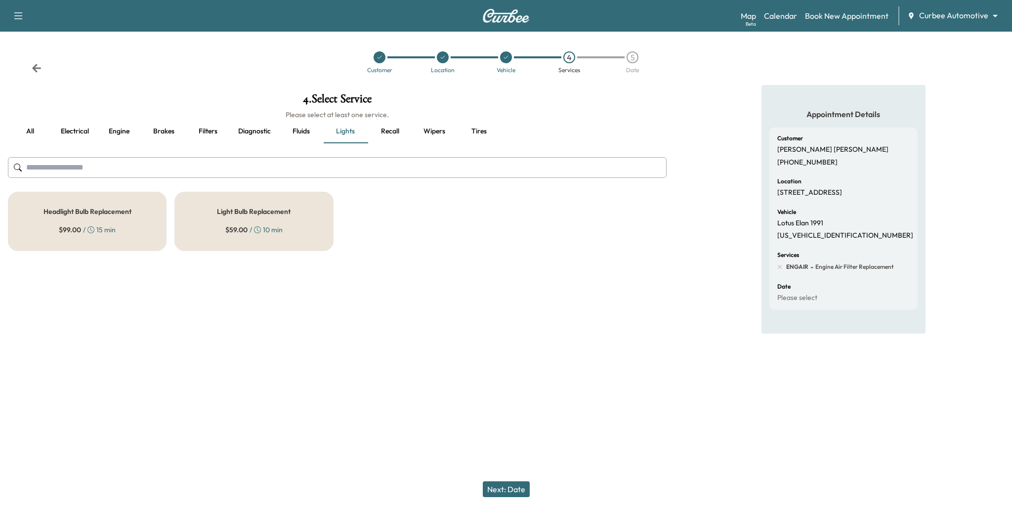
click at [127, 223] on div "Headlight Bulb Replacement $ 99.00 / 15 min" at bounding box center [87, 221] width 159 height 59
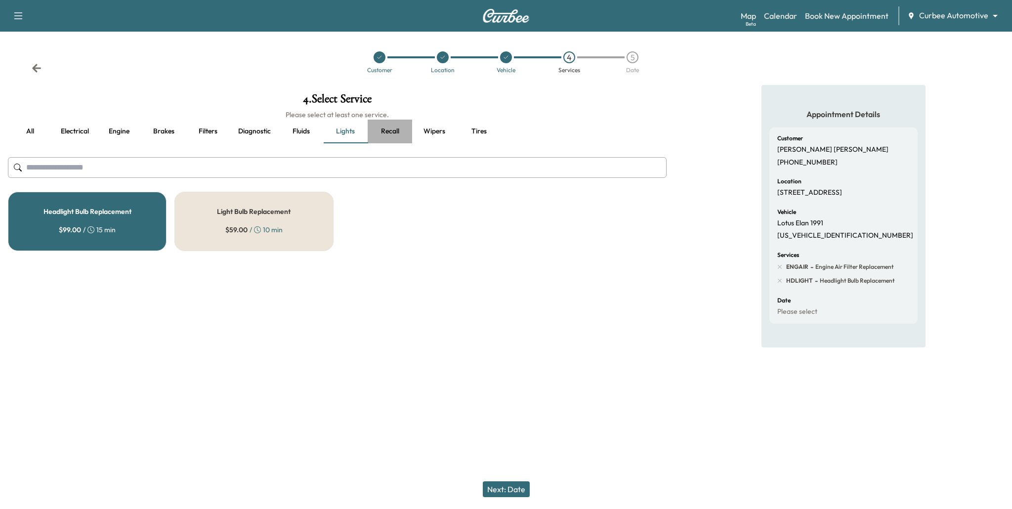
click at [390, 131] on button "Recall" at bounding box center [390, 132] width 44 height 24
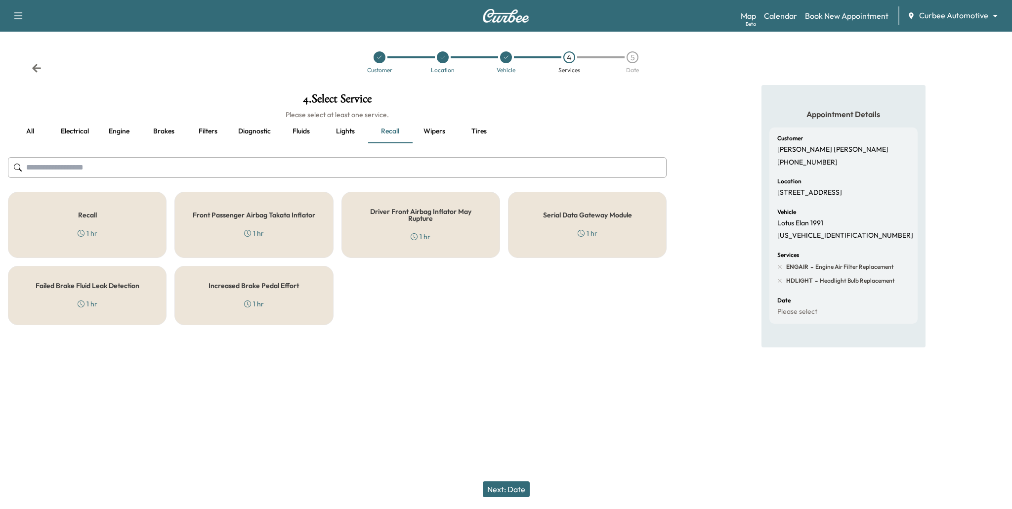
click at [438, 128] on button "Wipers" at bounding box center [434, 132] width 44 height 24
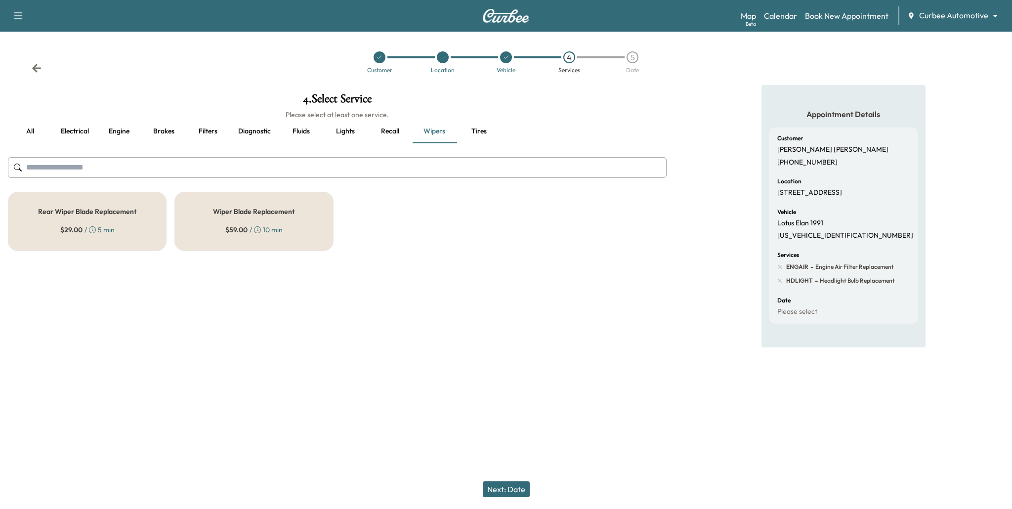
click at [227, 225] on span "$ 59.00" at bounding box center [236, 230] width 22 height 10
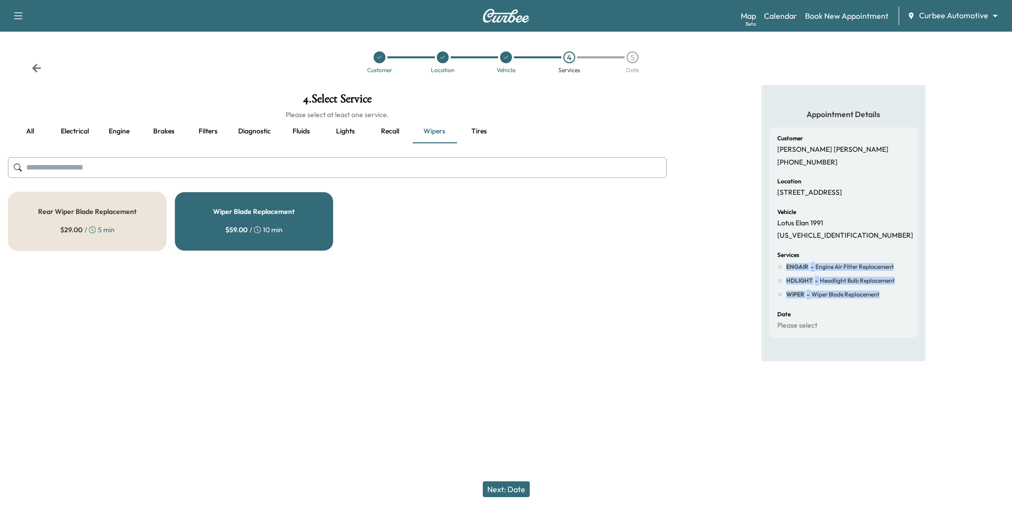
drag, startPoint x: 883, startPoint y: 303, endPoint x: 786, endPoint y: 274, distance: 101.0
click at [786, 274] on div "ENGAIR - Engine Air Filter Replacement HDLIGHT - Headlight Bulb Replacement WIP…" at bounding box center [837, 281] width 118 height 38
click at [722, 306] on div "Appointment Details Customer Mike Thornton +14232987744 Location 333 W Camden S…" at bounding box center [844, 223] width 338 height 276
click at [521, 490] on button "Next: Date" at bounding box center [506, 489] width 47 height 16
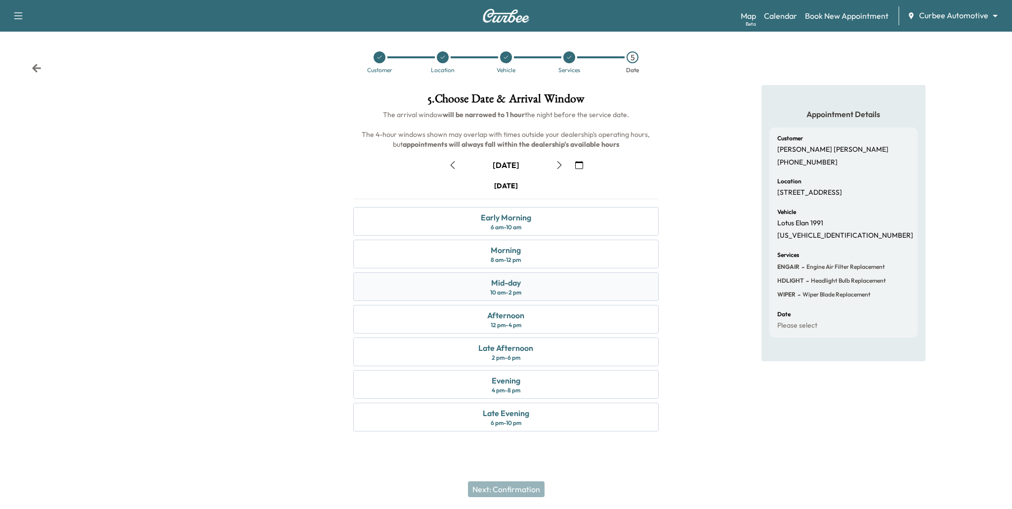
click at [538, 289] on div "Mid-day 10 am - 2 pm" at bounding box center [506, 286] width 306 height 29
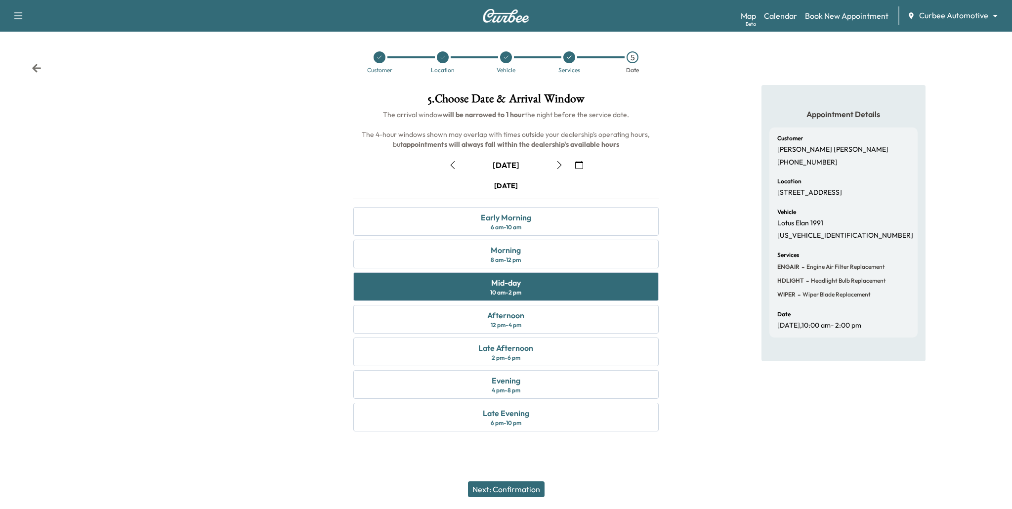
click at [523, 489] on button "Next: Confirmation" at bounding box center [506, 489] width 77 height 16
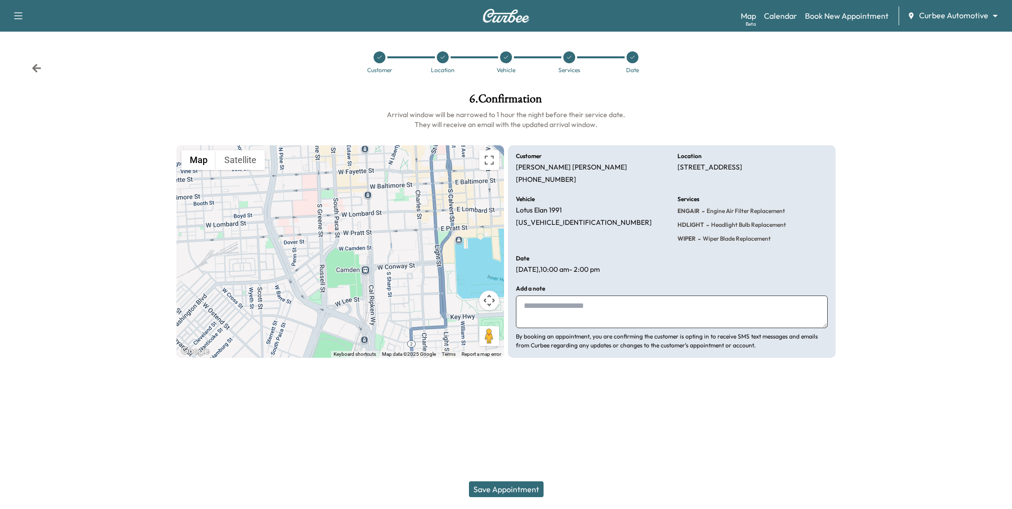
click at [610, 320] on textarea at bounding box center [672, 312] width 312 height 33
click at [563, 305] on textarea "**********" at bounding box center [672, 312] width 312 height 33
type textarea "**********"
click at [521, 492] on button "Save Appointment" at bounding box center [506, 489] width 75 height 16
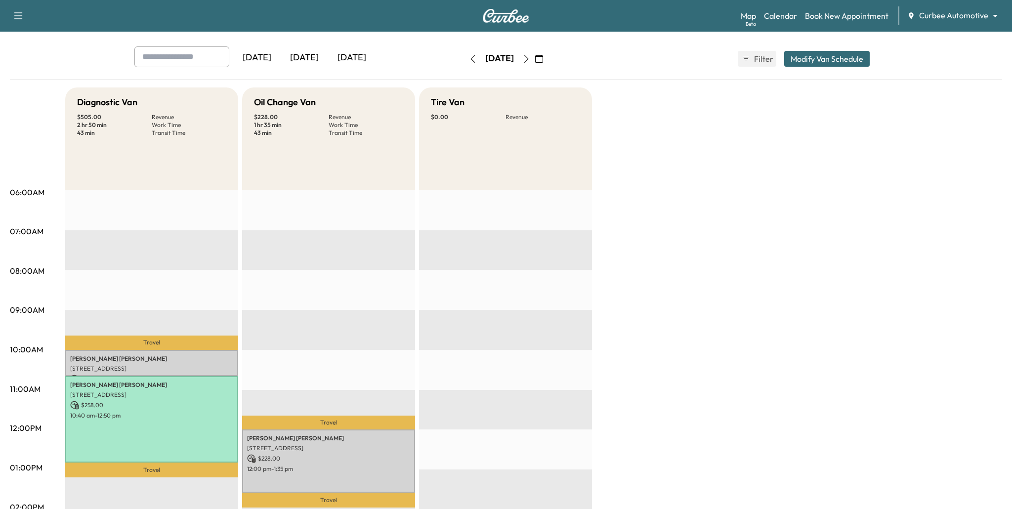
scroll to position [24, 0]
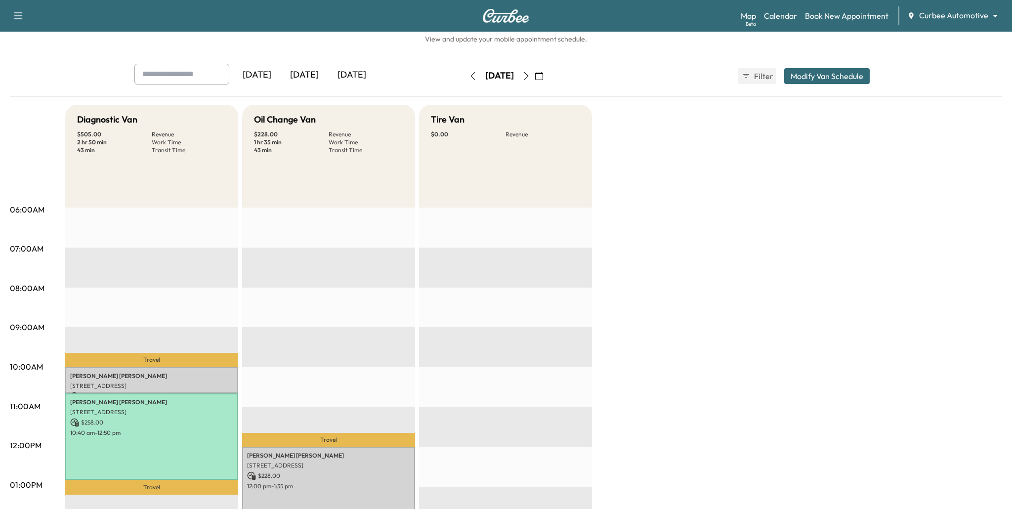
click at [530, 76] on icon "button" at bounding box center [527, 76] width 8 height 8
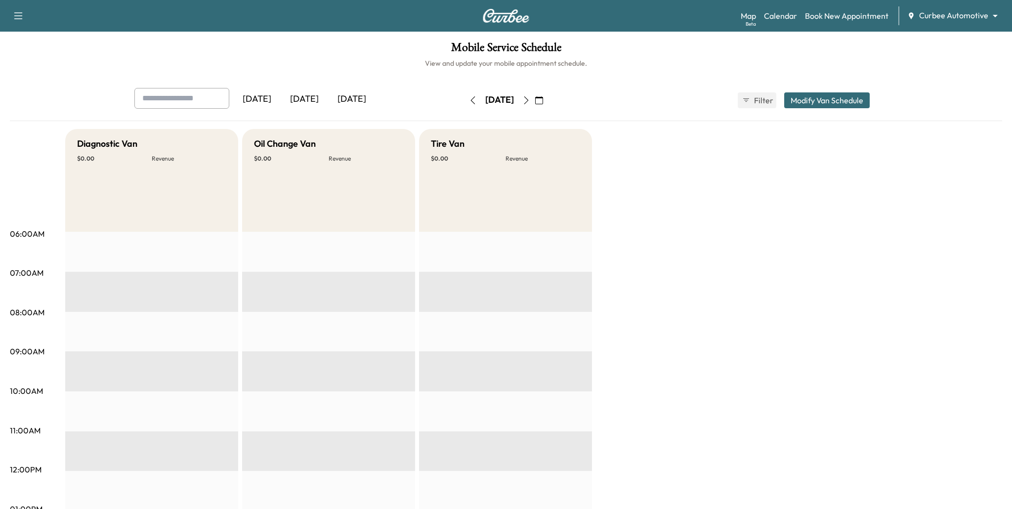
click at [465, 104] on button "button" at bounding box center [473, 100] width 17 height 16
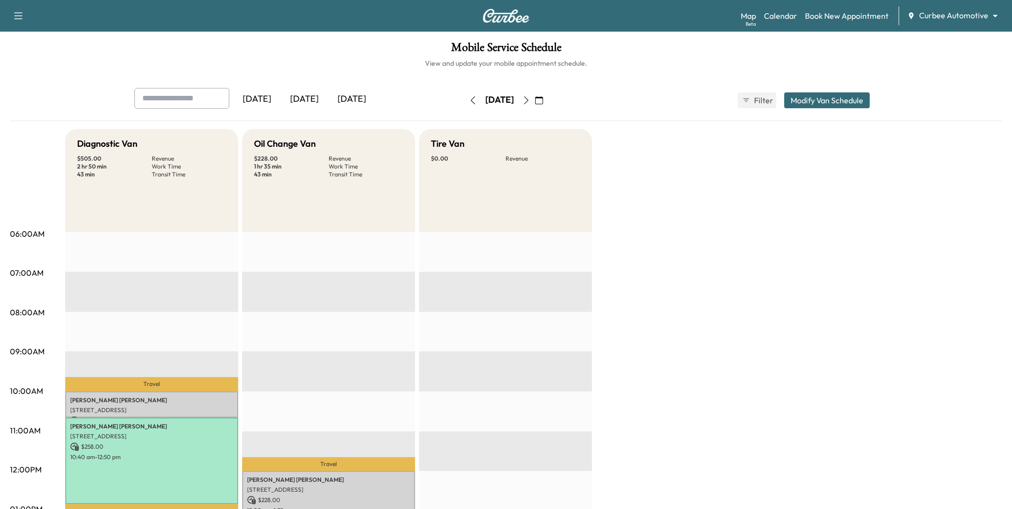
click at [471, 100] on icon "button" at bounding box center [473, 100] width 4 height 8
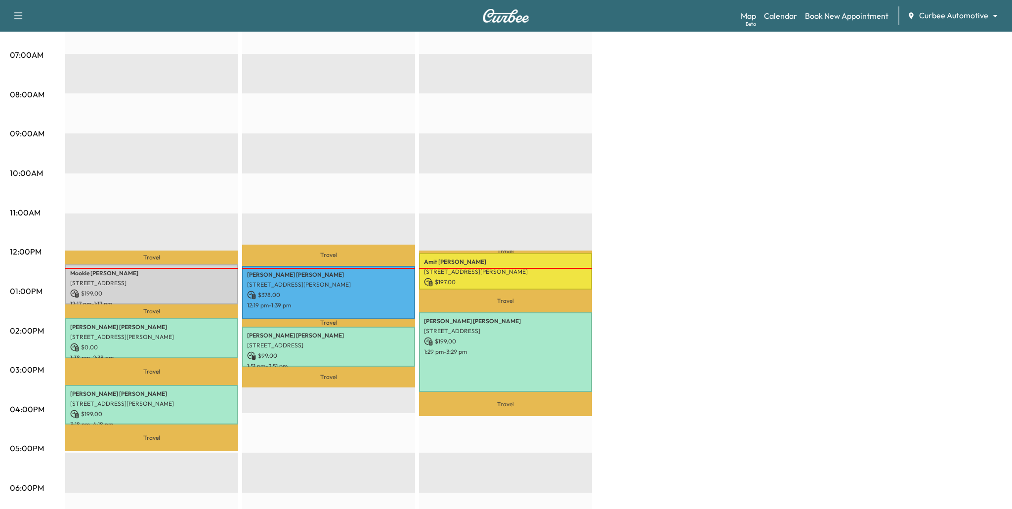
scroll to position [218, 0]
click at [198, 337] on p "8358 Frederick Rd, Ellicott City, MD 21043, USA" at bounding box center [151, 337] width 163 height 8
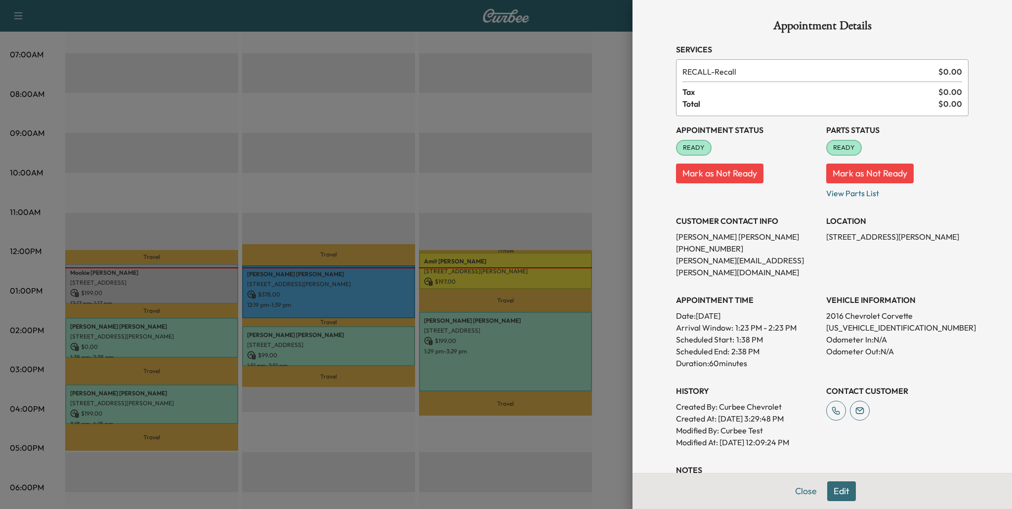
click at [501, 434] on div at bounding box center [506, 254] width 1012 height 509
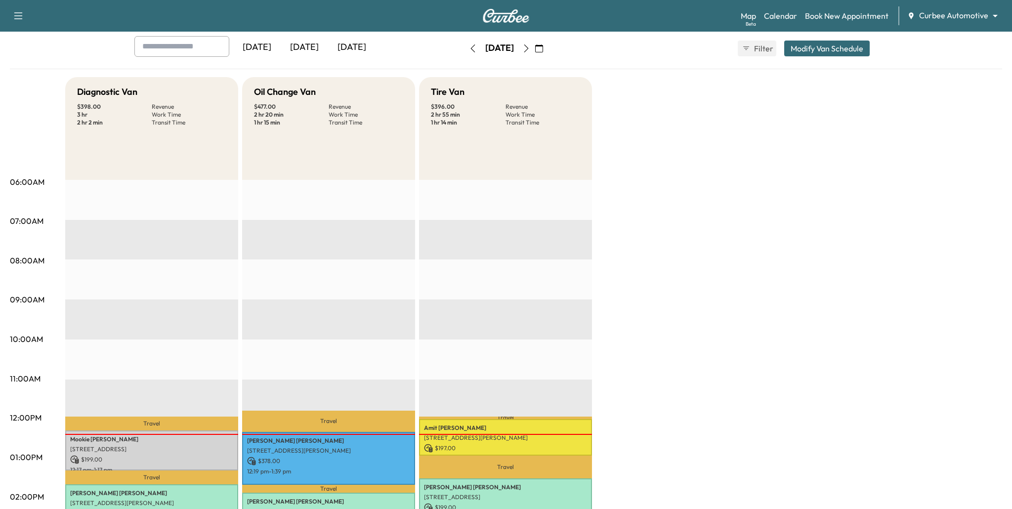
scroll to position [44, 0]
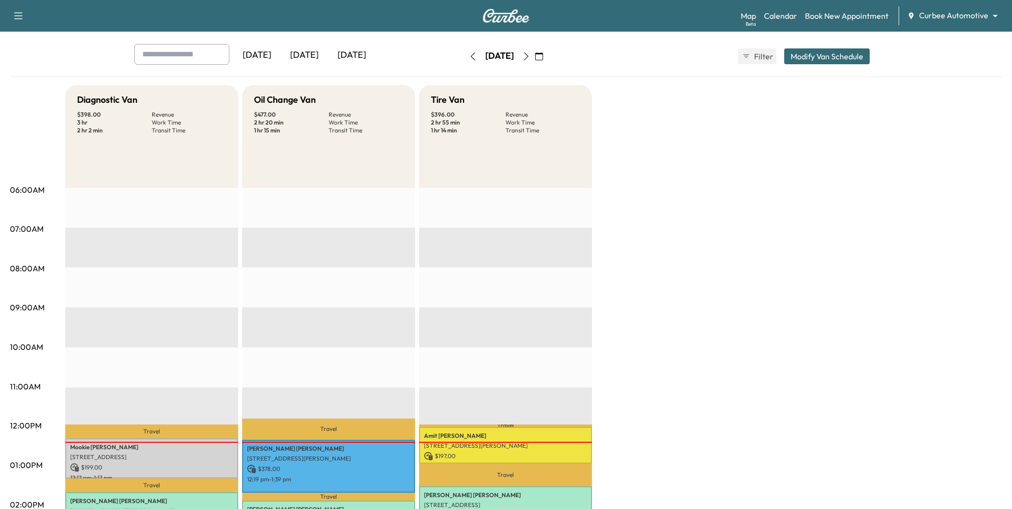
click at [530, 57] on icon "button" at bounding box center [527, 56] width 8 height 8
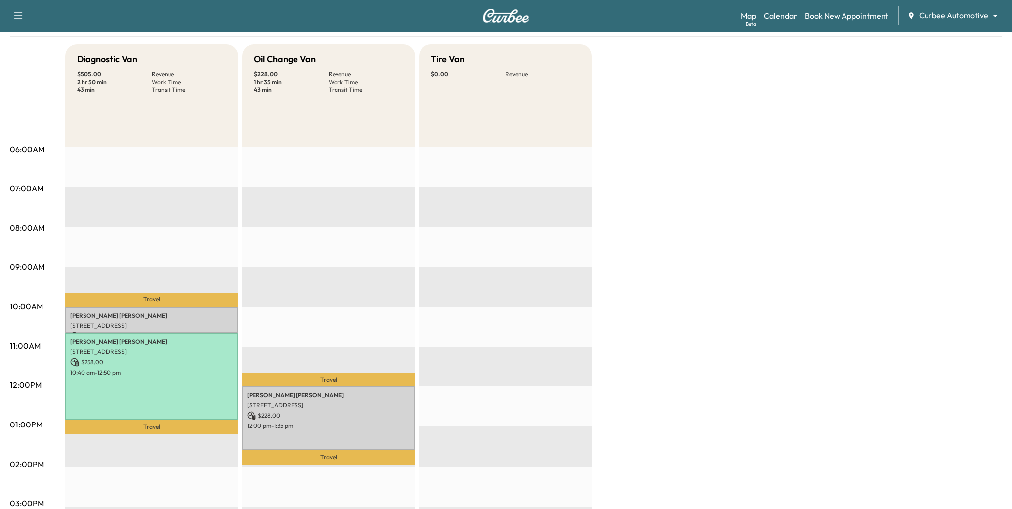
scroll to position [87, 0]
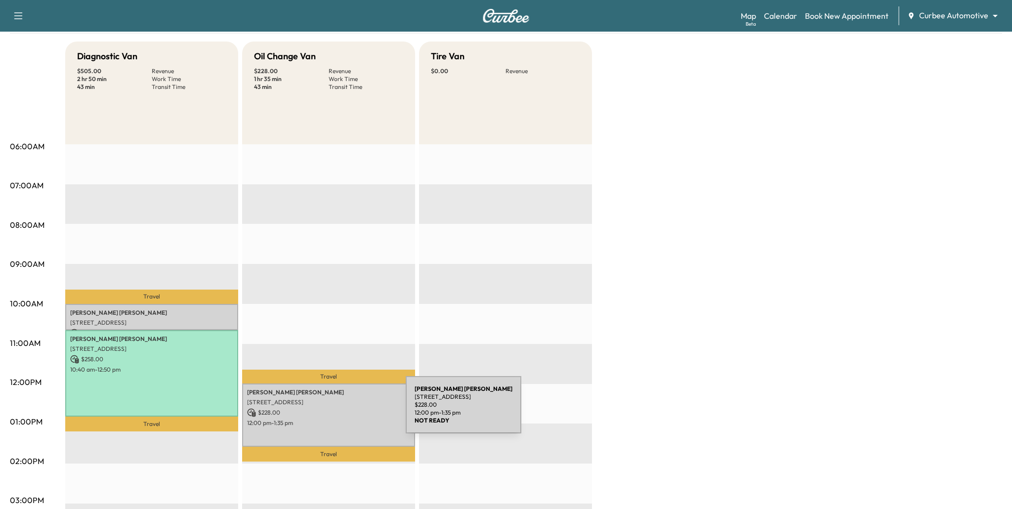
click at [332, 411] on p "$ 228.00" at bounding box center [328, 412] width 163 height 9
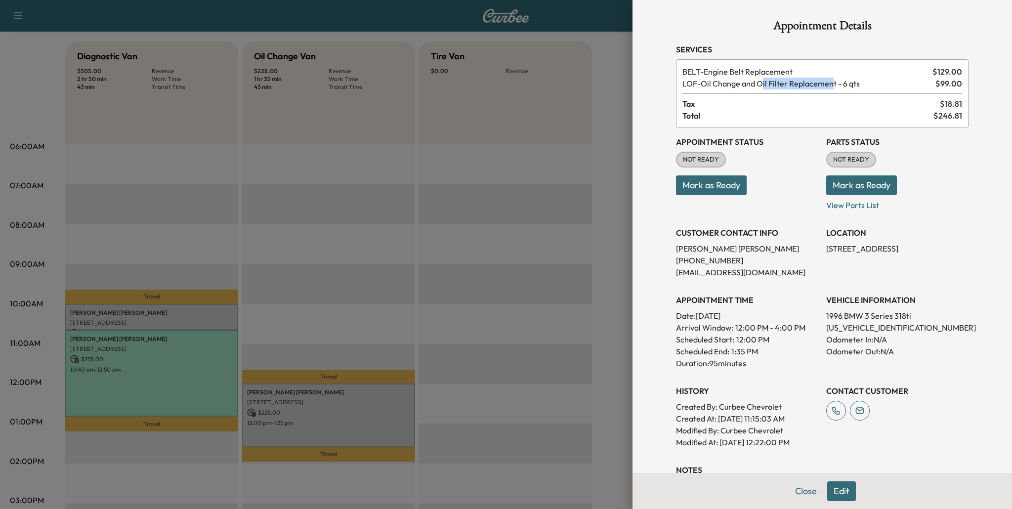
drag, startPoint x: 766, startPoint y: 86, endPoint x: 833, endPoint y: 86, distance: 66.7
click at [833, 86] on span "LOF - Oil Change and Oil Filter Replacement - 6 qts" at bounding box center [807, 84] width 249 height 12
drag, startPoint x: 254, startPoint y: 55, endPoint x: 278, endPoint y: 68, distance: 27.6
click at [281, 76] on div at bounding box center [506, 254] width 1012 height 509
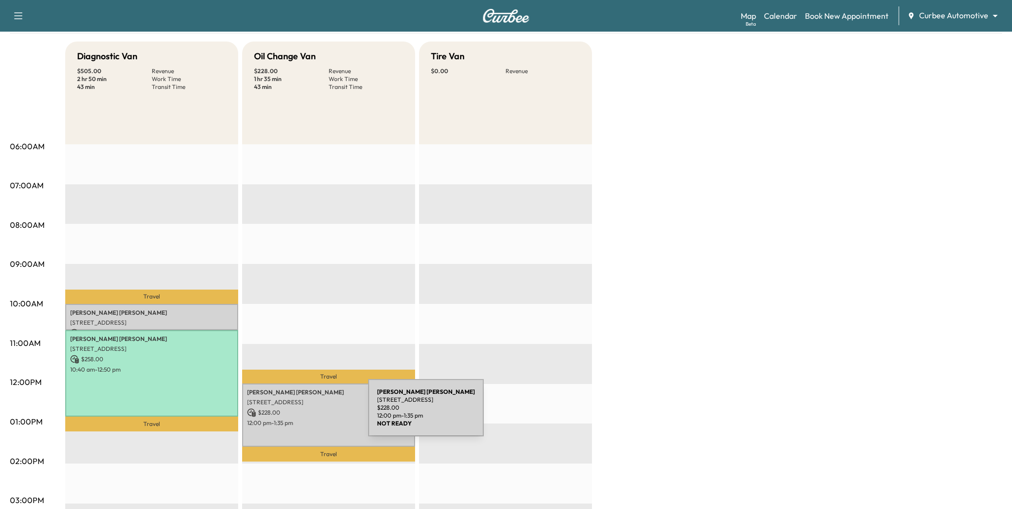
click at [294, 414] on p "$ 228.00" at bounding box center [328, 412] width 163 height 9
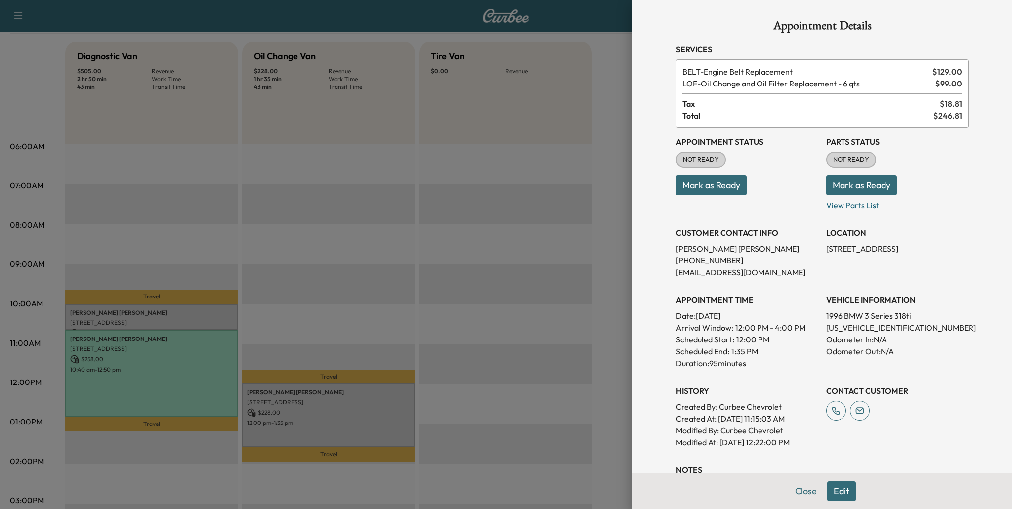
click at [842, 491] on button "Edit" at bounding box center [842, 491] width 29 height 20
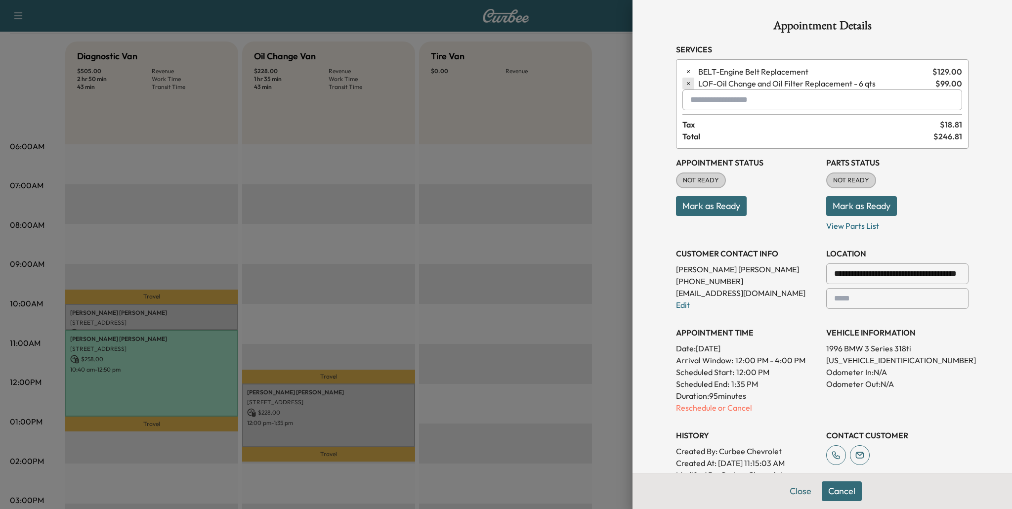
click at [688, 84] on icon "button" at bounding box center [688, 83] width 7 height 7
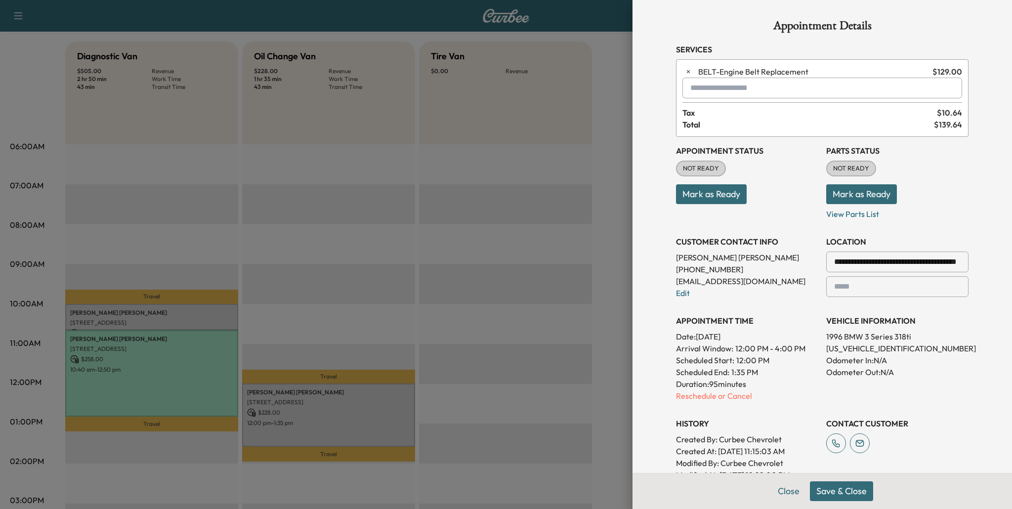
click at [737, 88] on input "text" at bounding box center [823, 88] width 280 height 21
click at [741, 112] on p "HDLIGHT - Headlight Bulb Replacement" at bounding box center [792, 114] width 210 height 14
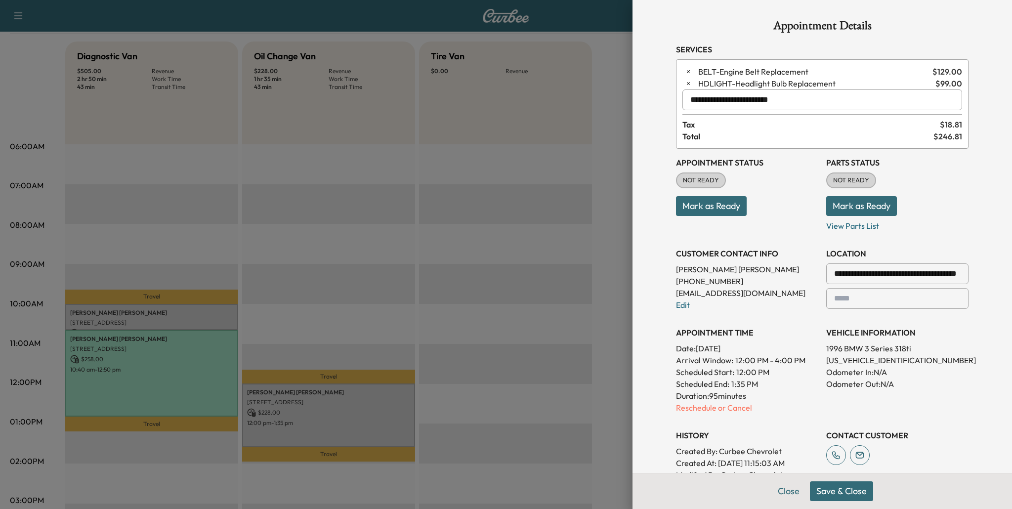
type input "**********"
click at [846, 492] on button "Save & Close" at bounding box center [841, 491] width 63 height 20
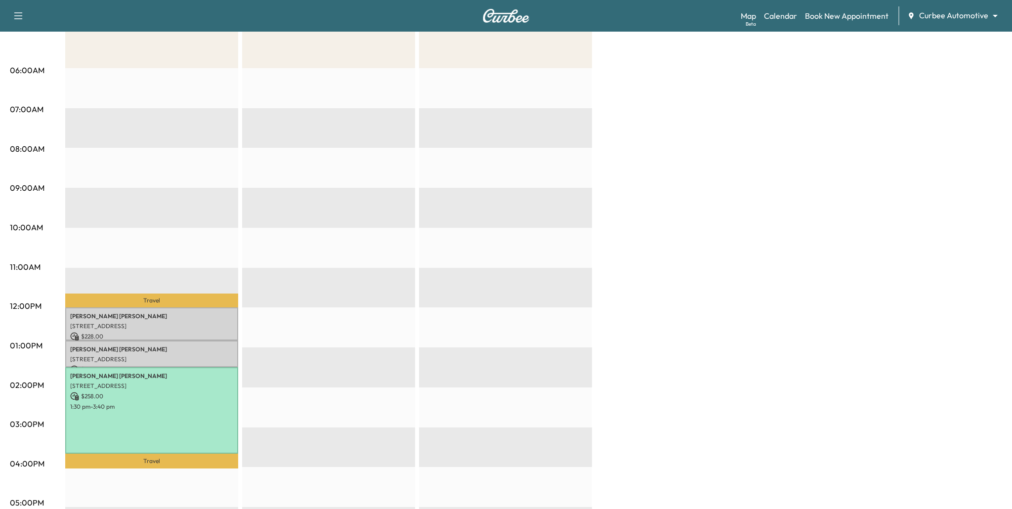
scroll to position [165, 0]
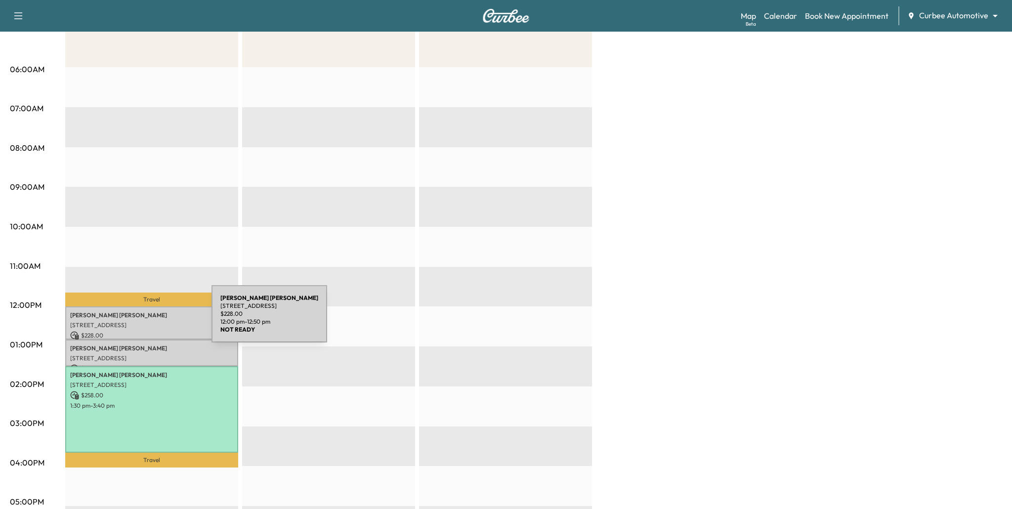
click at [137, 320] on div "Jennifer Clark 333 W Camden St, Baltimore, MD 21201, USA $ 228.00 12:00 pm - 12…" at bounding box center [151, 322] width 173 height 33
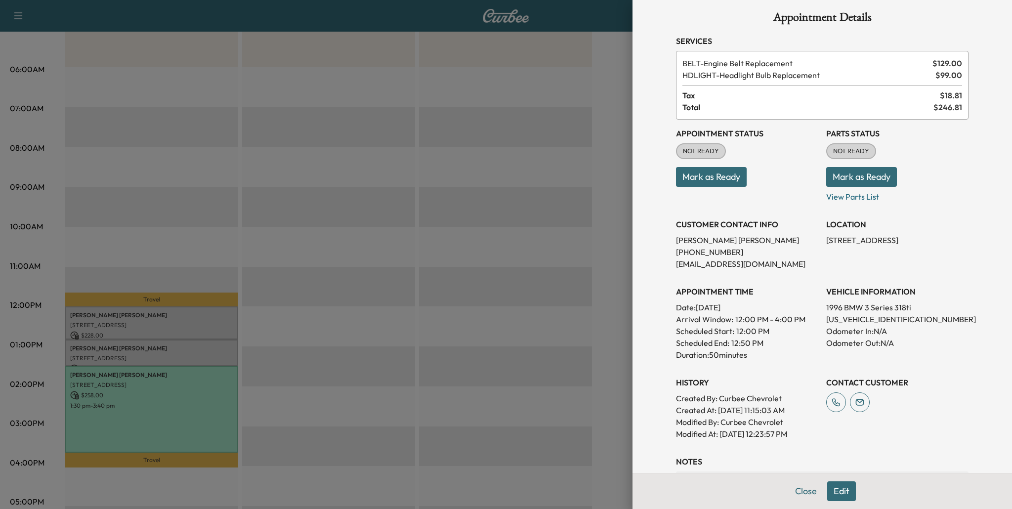
scroll to position [8, 0]
click at [198, 254] on div at bounding box center [506, 254] width 1012 height 509
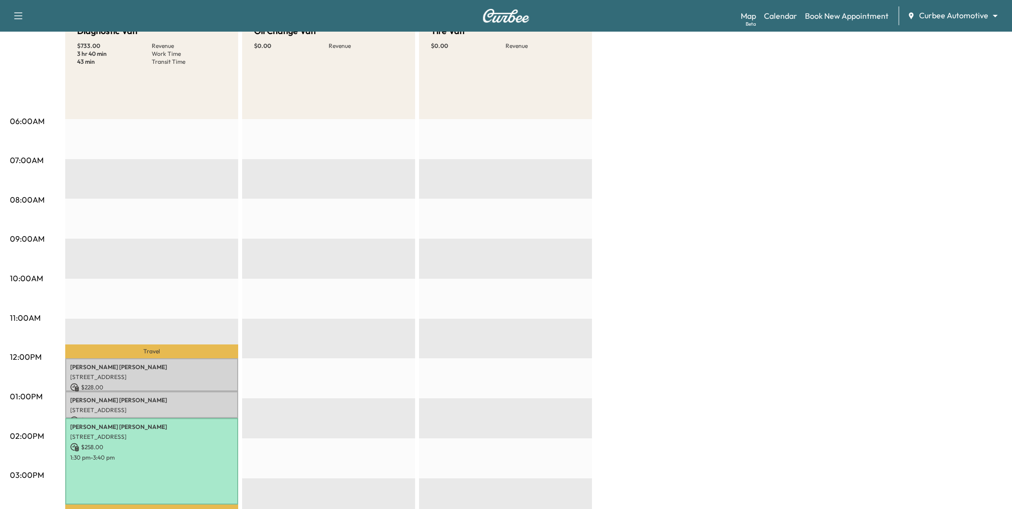
scroll to position [114, 0]
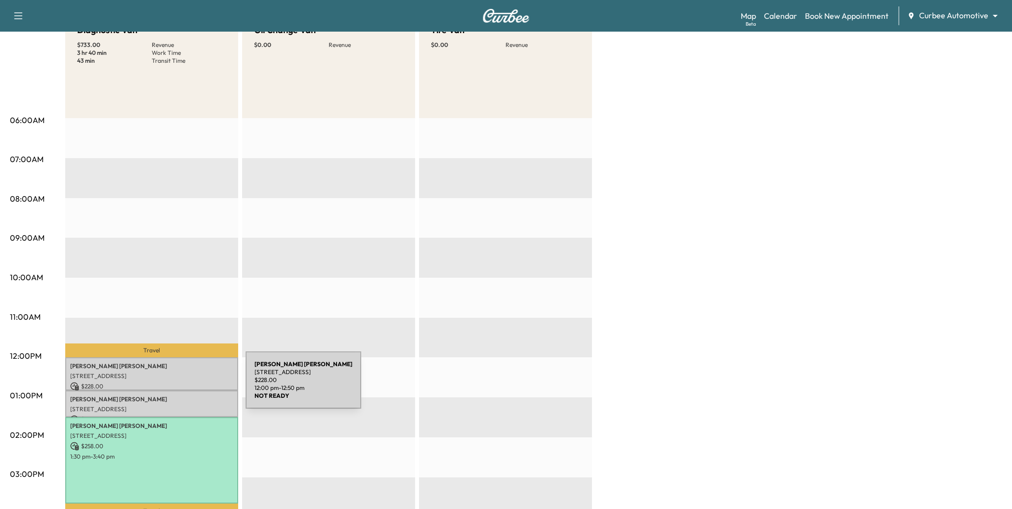
click at [168, 383] on p "$ 228.00" at bounding box center [151, 386] width 163 height 9
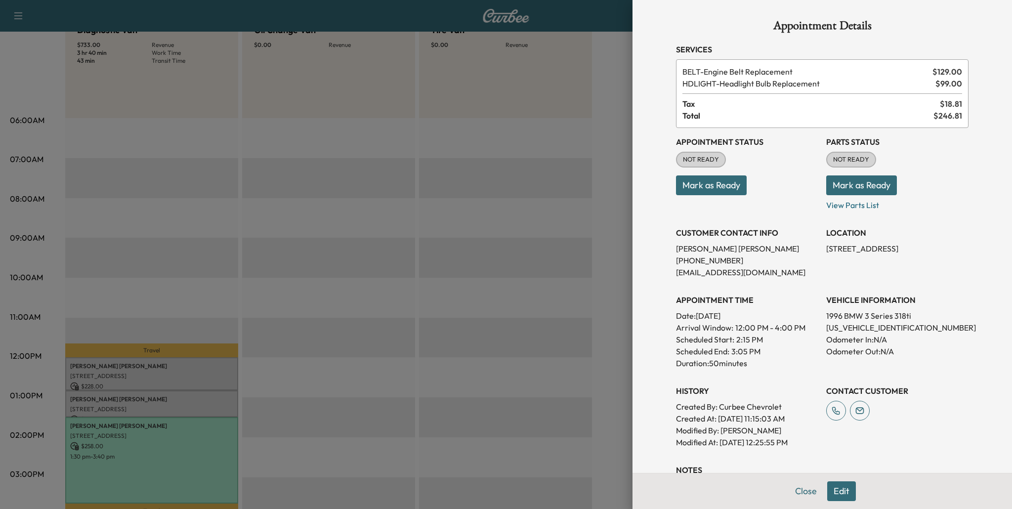
scroll to position [112, 0]
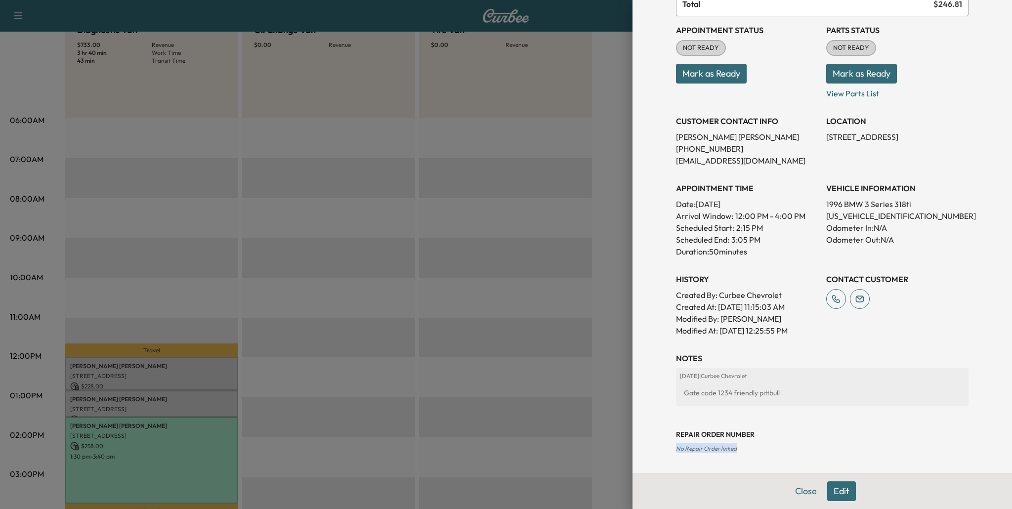
drag, startPoint x: 677, startPoint y: 449, endPoint x: 747, endPoint y: 448, distance: 69.7
click at [747, 448] on div "Repair Order number No Repair Order linked" at bounding box center [822, 434] width 293 height 40
click at [478, 341] on div at bounding box center [506, 254] width 1012 height 509
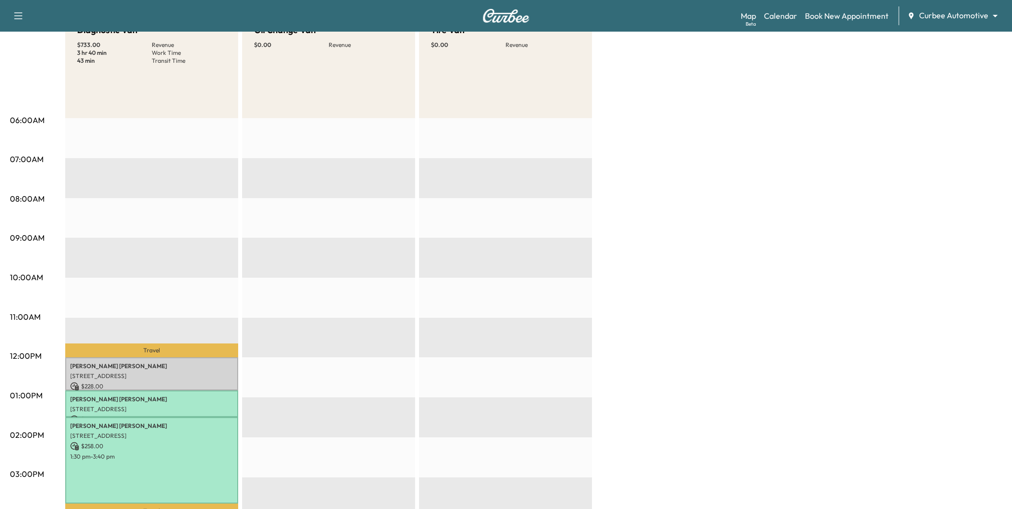
scroll to position [0, 0]
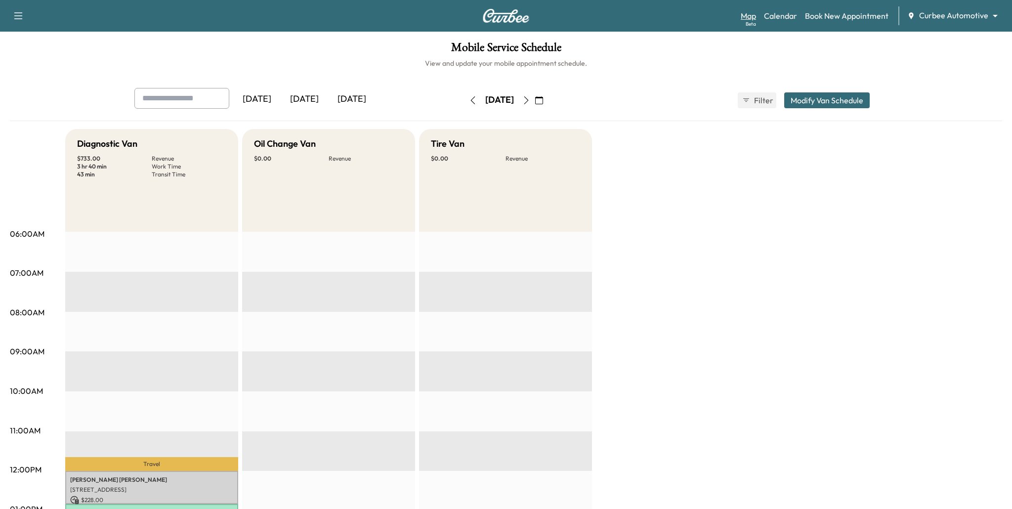
click at [750, 16] on link "Map Beta" at bounding box center [748, 16] width 15 height 12
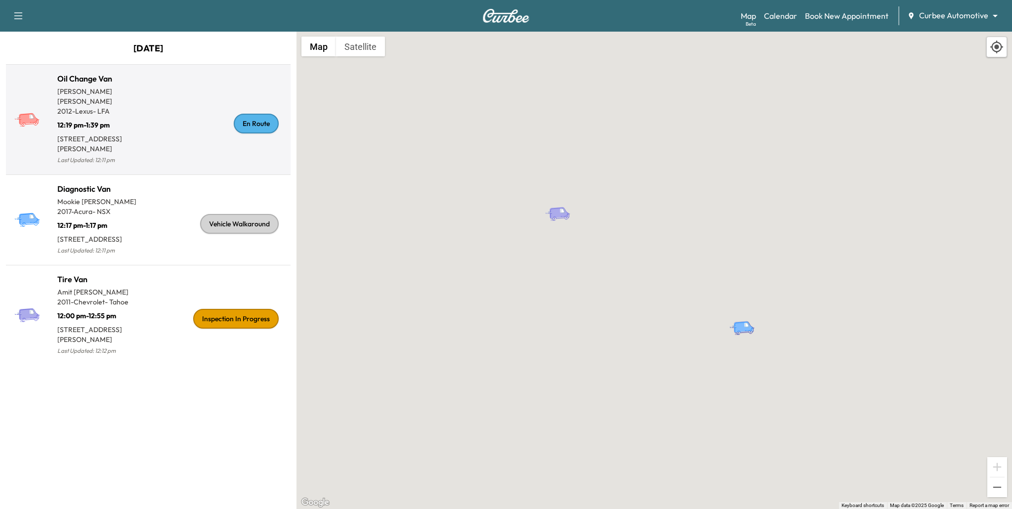
click at [204, 136] on div "En Route" at bounding box center [217, 124] width 138 height 86
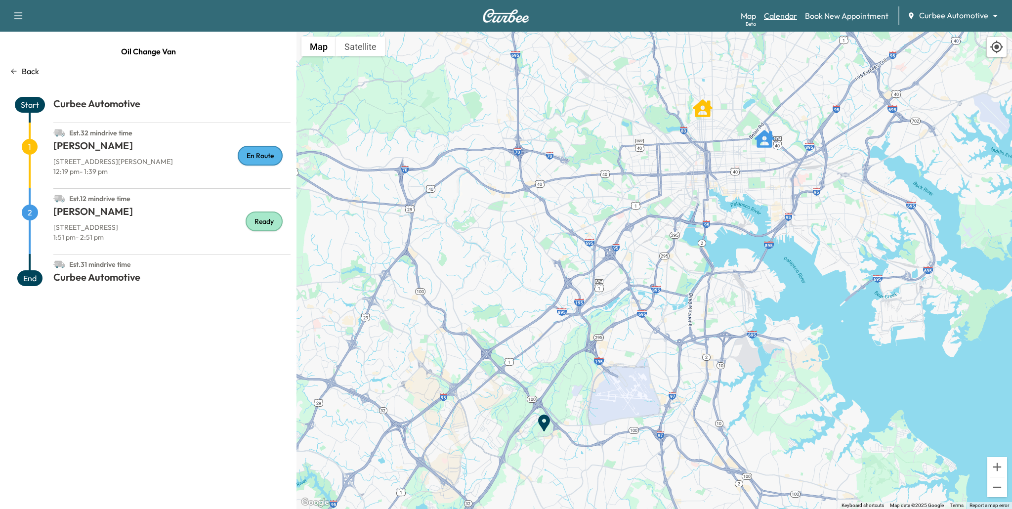
click at [786, 20] on link "Calendar" at bounding box center [780, 16] width 33 height 12
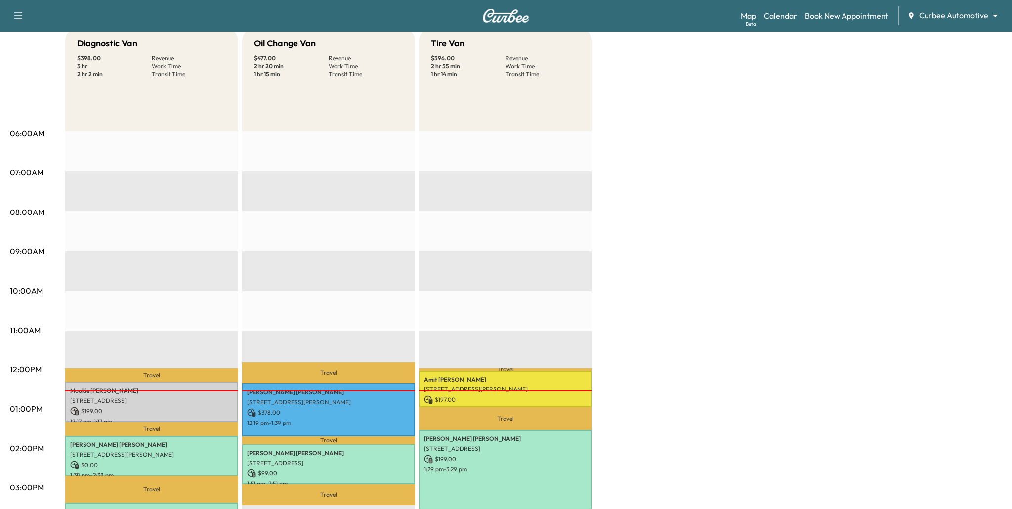
scroll to position [213, 0]
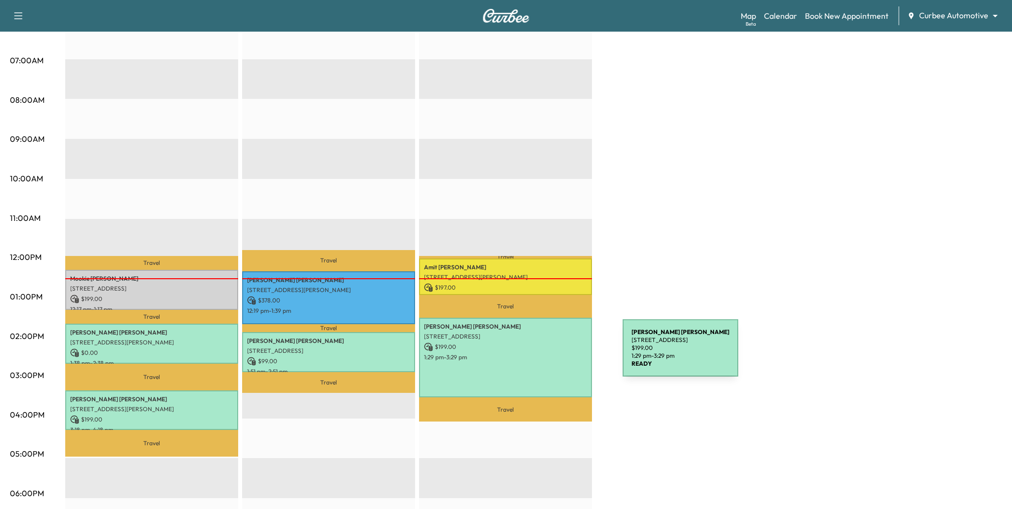
click at [548, 352] on div "Mike Shand 8200 Perry Hall Blvd, Baltimore, MD 21236, USA $ 199.00 1:29 pm - 3:…" at bounding box center [505, 358] width 173 height 80
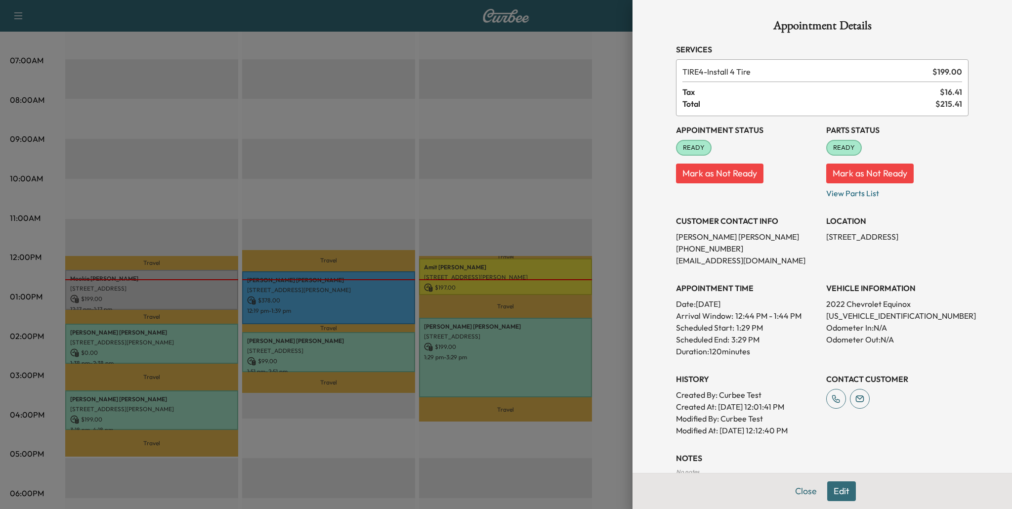
scroll to position [62, 0]
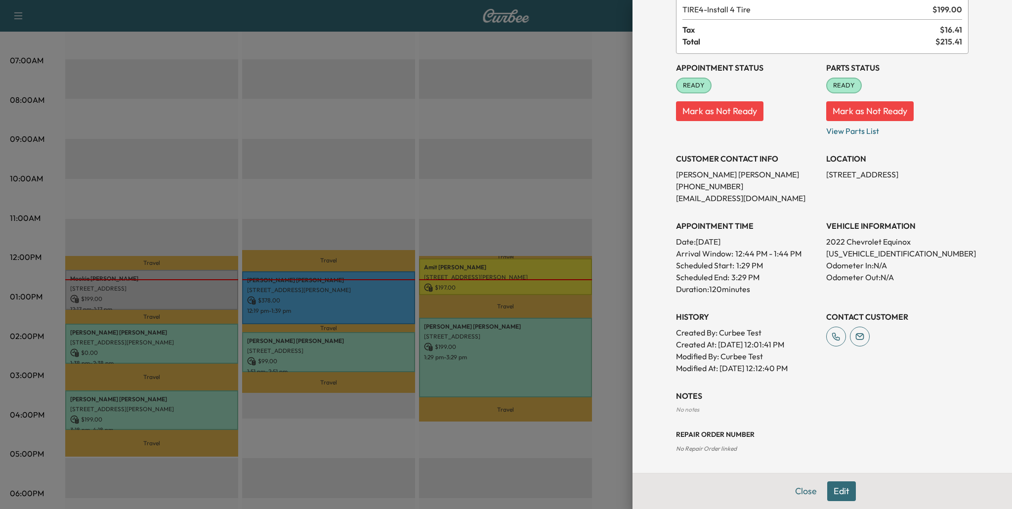
click at [550, 466] on div at bounding box center [506, 254] width 1012 height 509
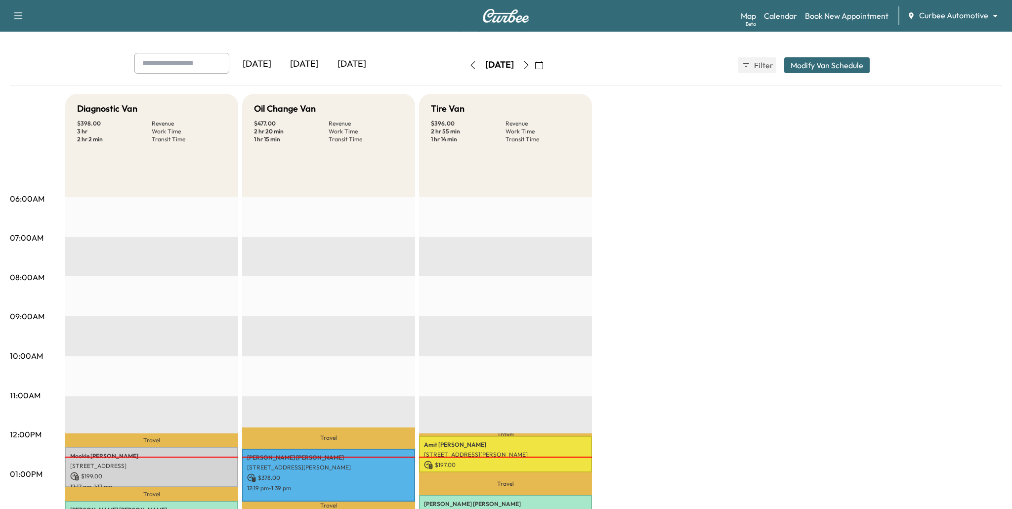
scroll to position [6, 0]
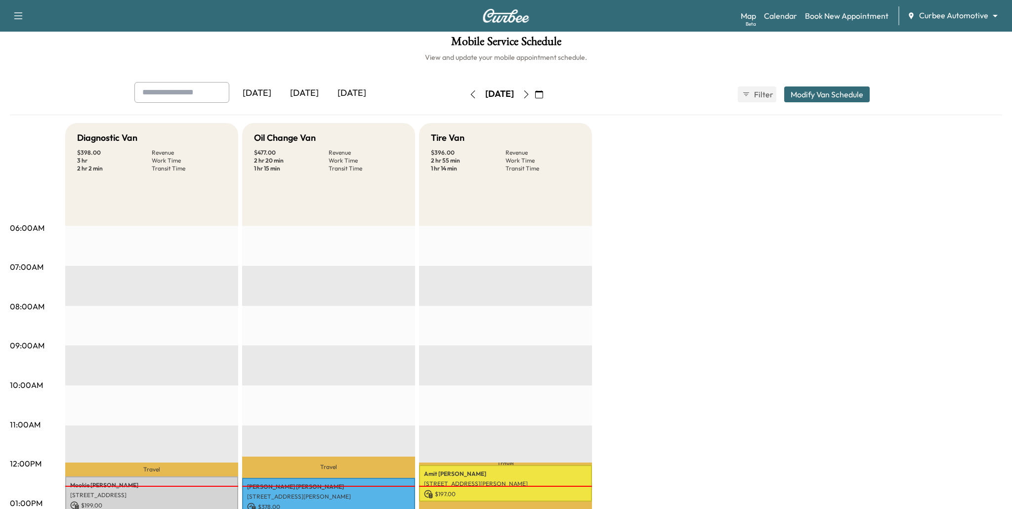
click at [530, 95] on icon "button" at bounding box center [527, 94] width 8 height 8
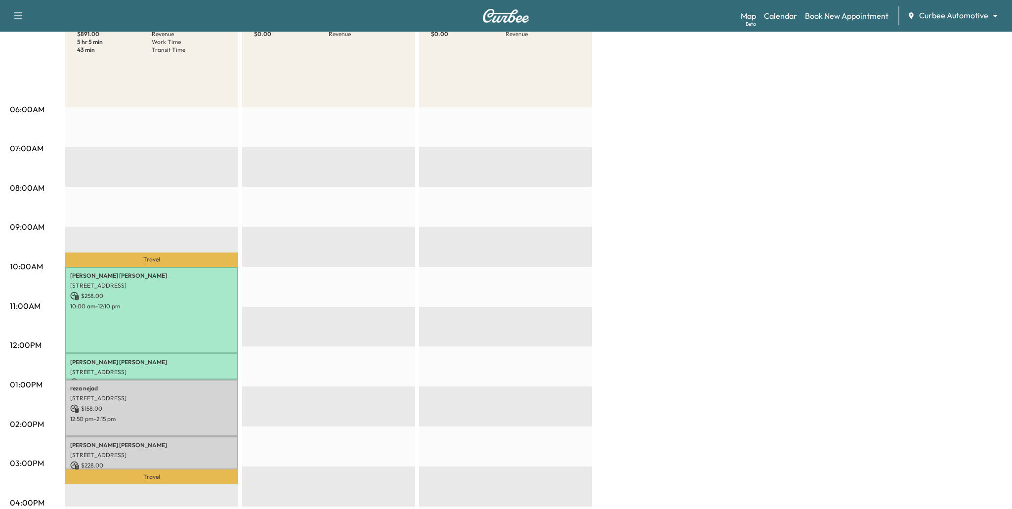
scroll to position [126, 0]
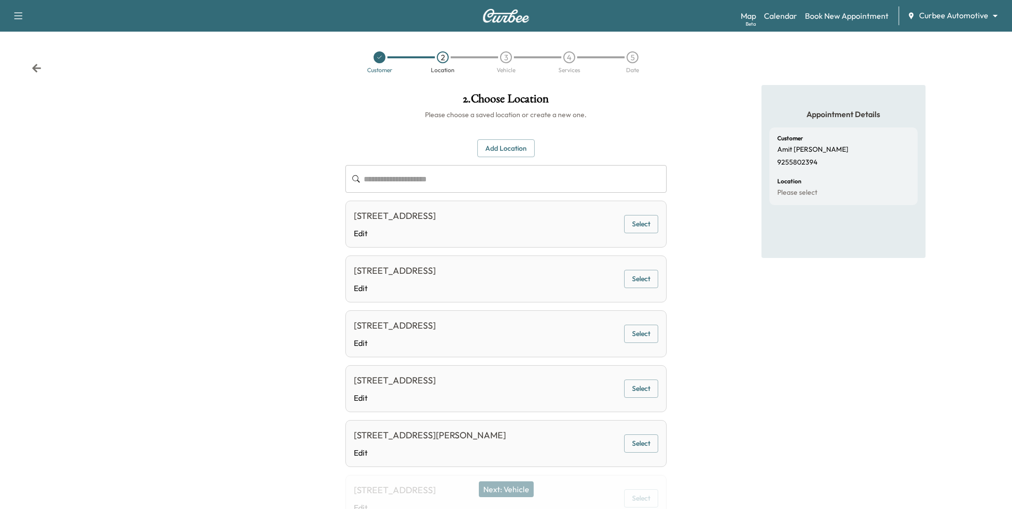
click at [40, 73] on div "Customer 2 Location 3 Vehicle 4 Services 5 Date" at bounding box center [506, 62] width 1012 height 45
click at [38, 70] on icon at bounding box center [37, 68] width 10 height 10
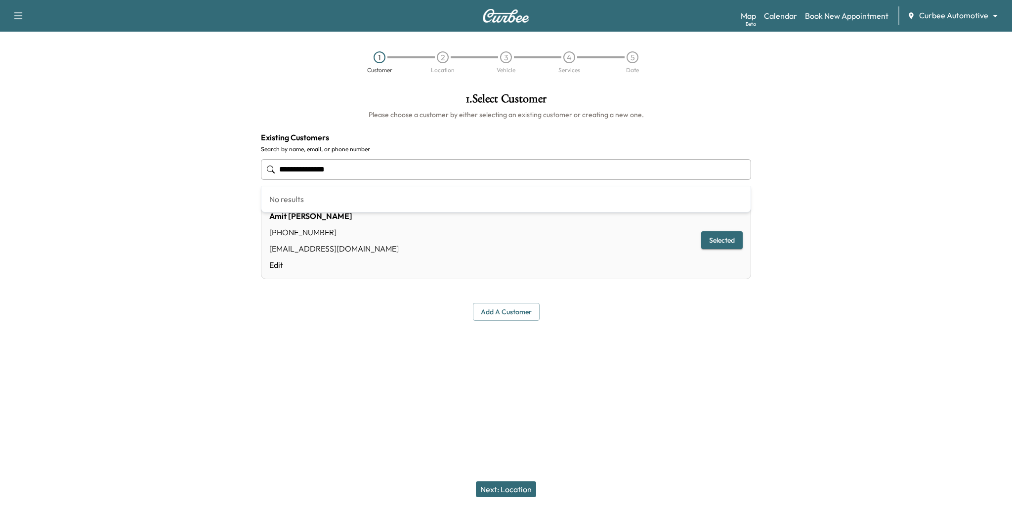
click at [389, 174] on input "**********" at bounding box center [506, 169] width 490 height 21
type input "**********"
click at [744, 137] on h4 "Existing Customers" at bounding box center [506, 137] width 490 height 12
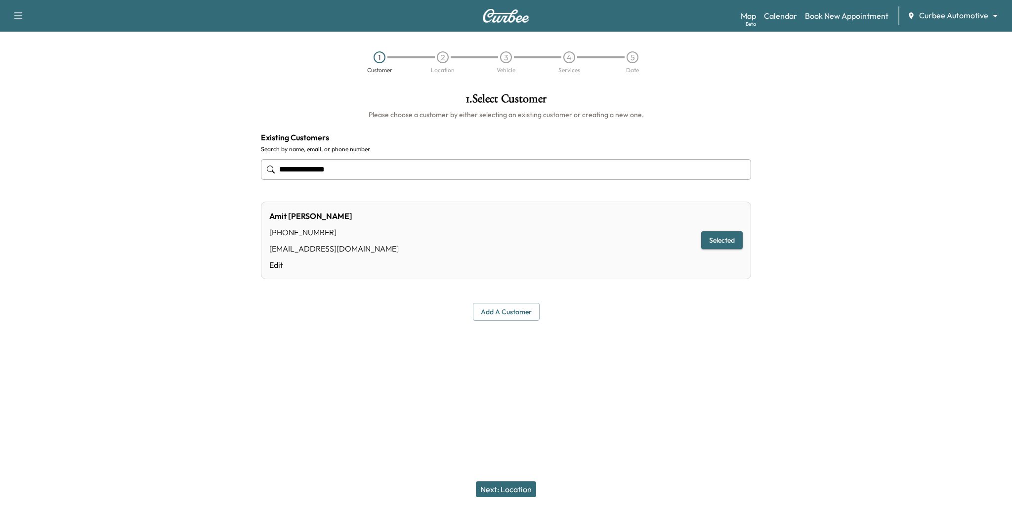
click at [519, 494] on button "Next: Location" at bounding box center [506, 489] width 60 height 16
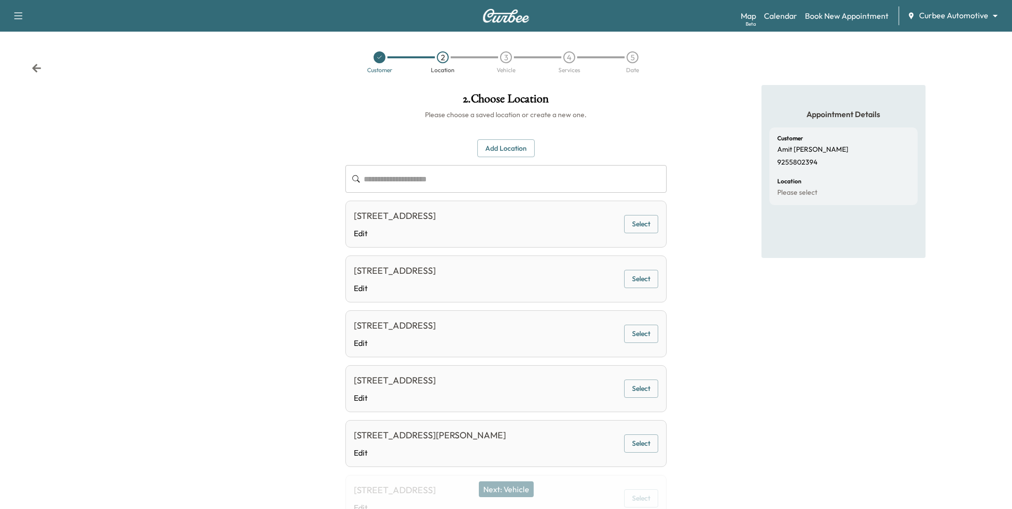
click at [649, 277] on button "Select" at bounding box center [641, 279] width 34 height 18
click at [503, 488] on button "Next: Vehicle" at bounding box center [506, 489] width 55 height 16
